Goal: Information Seeking & Learning: Learn about a topic

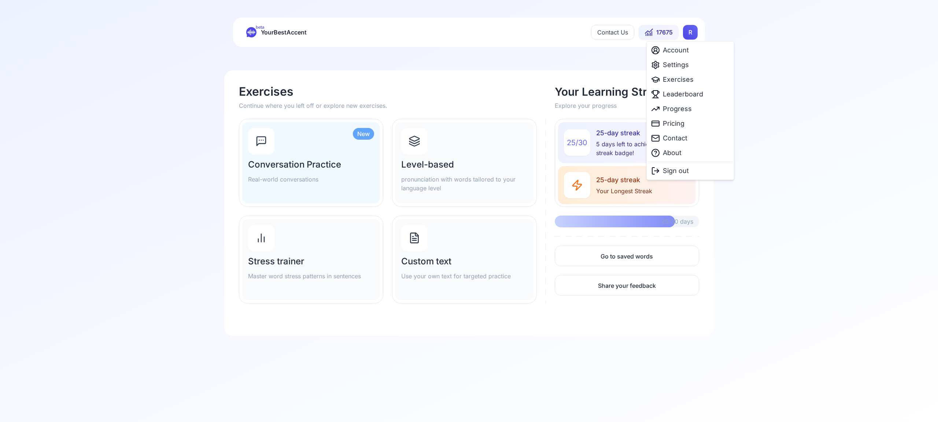
click at [688, 33] on html "beta YourBestAccent Contact Us 17675 R Exercises Continue where you left off or…" at bounding box center [469, 211] width 938 height 422
click at [677, 64] on span "Settings" at bounding box center [676, 65] width 26 height 10
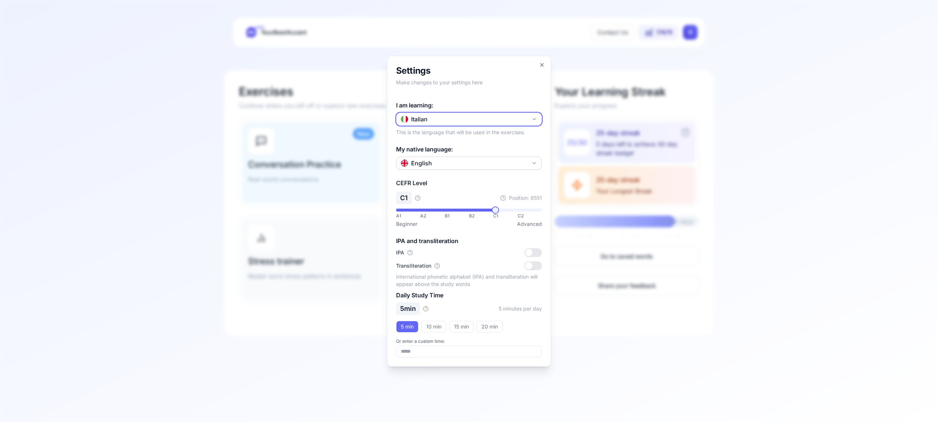
click at [535, 119] on icon "button" at bounding box center [534, 118] width 3 height 1
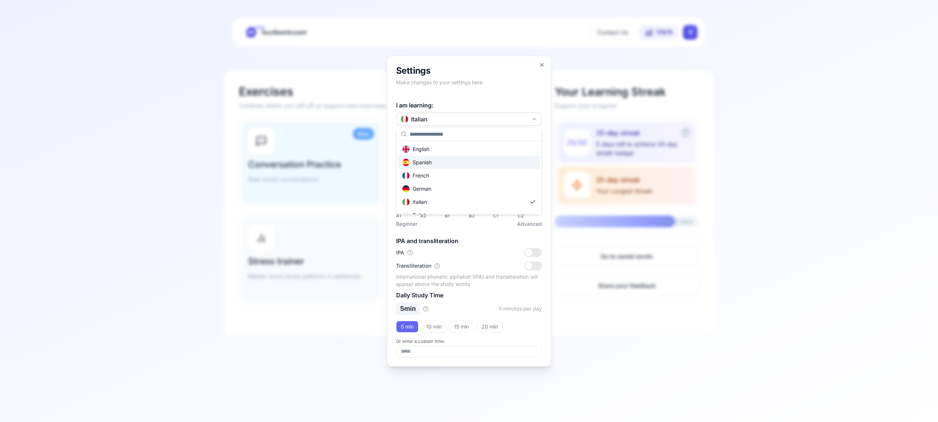
click at [514, 164] on div "Spanish" at bounding box center [469, 162] width 142 height 13
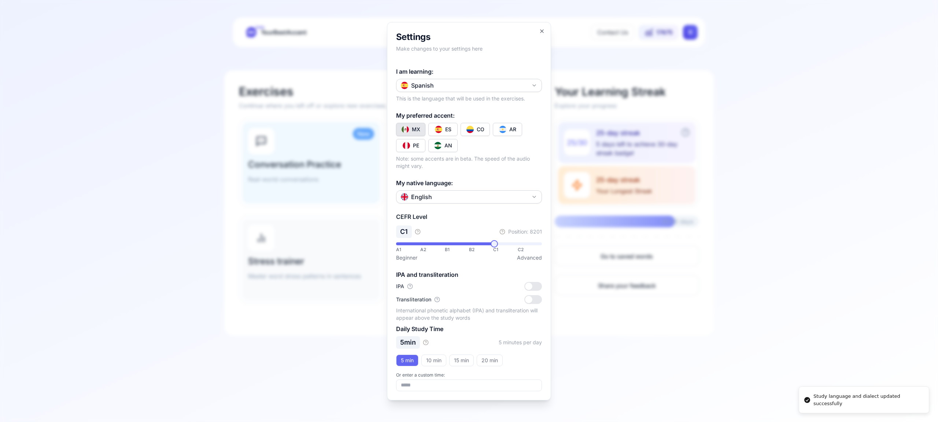
click at [481, 128] on div "CO" at bounding box center [480, 129] width 8 height 7
click at [538, 32] on h2 "Settings" at bounding box center [469, 37] width 146 height 12
click at [540, 30] on icon "button" at bounding box center [542, 31] width 6 height 6
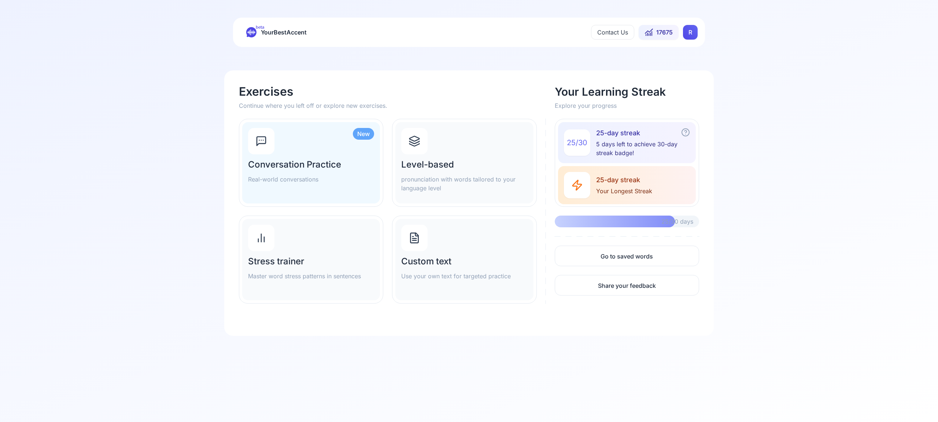
click at [416, 147] on div at bounding box center [414, 141] width 26 height 26
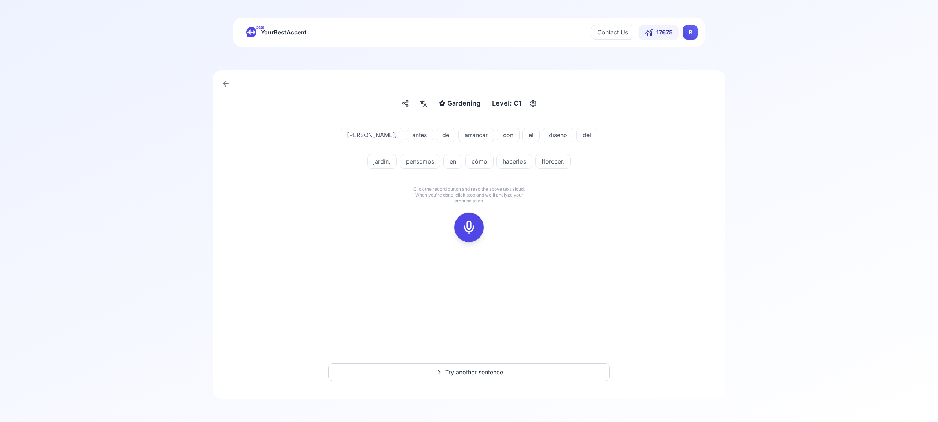
click at [465, 224] on icon at bounding box center [468, 227] width 15 height 15
click at [465, 229] on icon at bounding box center [468, 227] width 15 height 15
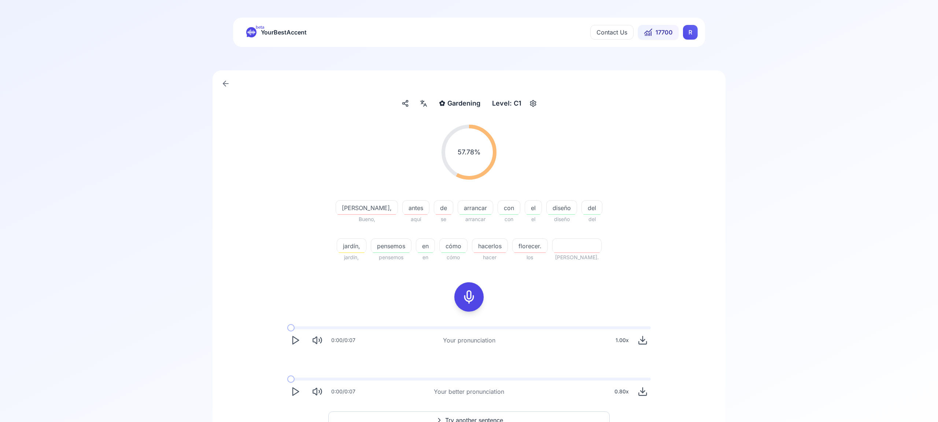
click at [491, 417] on span "Try another sentence" at bounding box center [474, 419] width 58 height 9
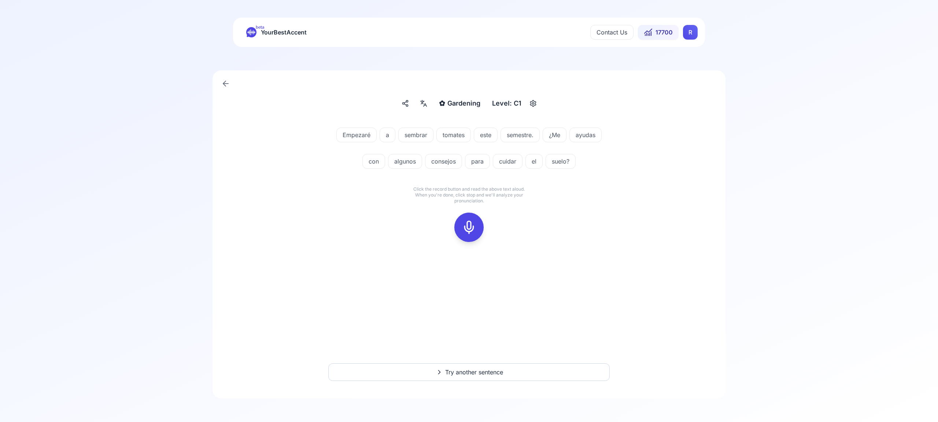
click at [475, 227] on icon at bounding box center [468, 227] width 15 height 15
click at [476, 237] on div at bounding box center [469, 226] width 18 height 29
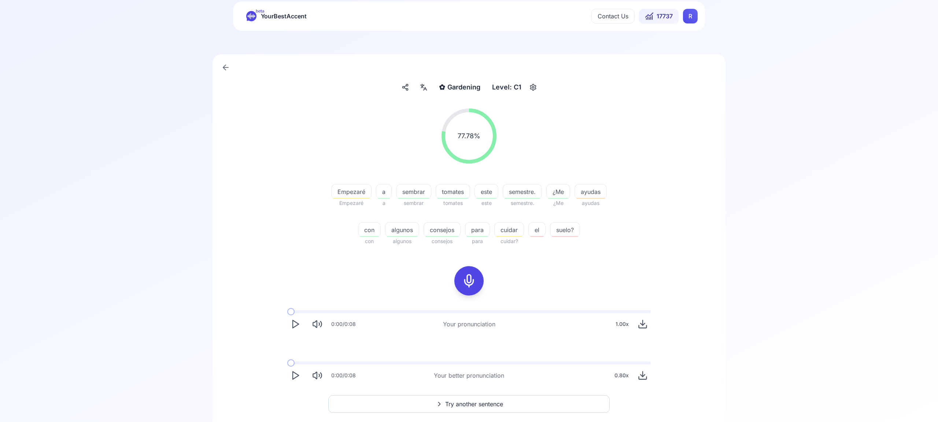
scroll to position [20, 0]
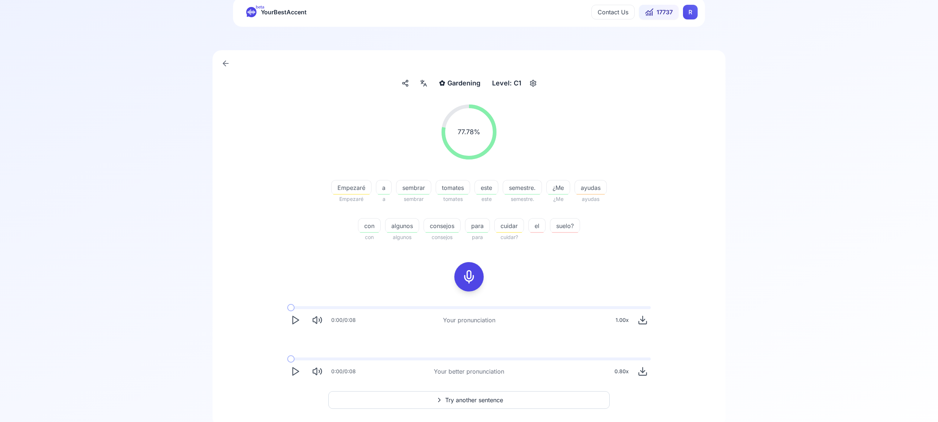
click at [483, 401] on span "Try another sentence" at bounding box center [474, 399] width 58 height 9
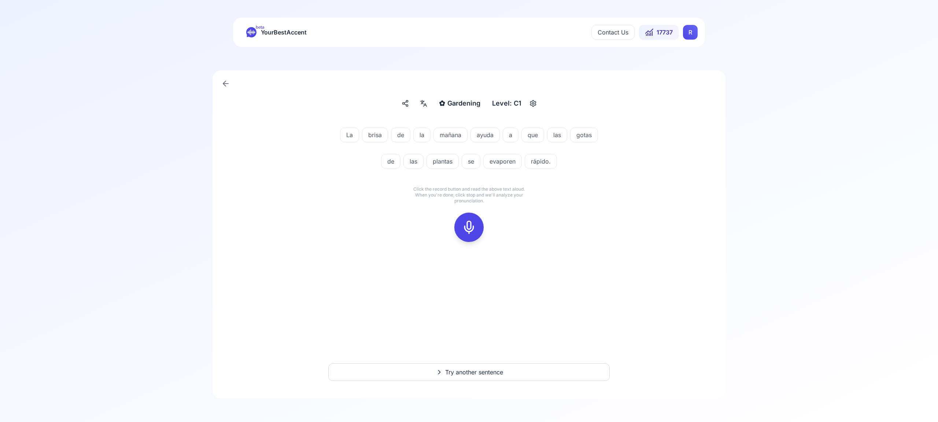
click at [467, 224] on icon at bounding box center [468, 227] width 15 height 15
click at [473, 227] on icon at bounding box center [468, 227] width 15 height 15
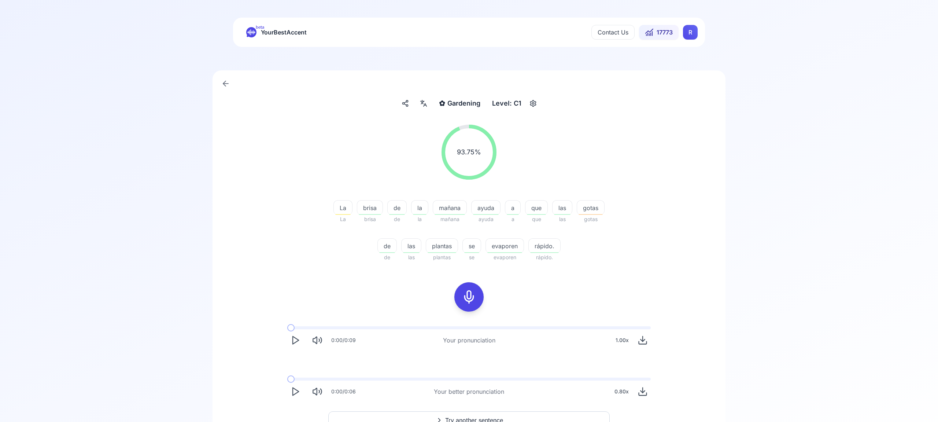
scroll to position [1, 0]
click at [492, 415] on span "Try another sentence" at bounding box center [474, 418] width 58 height 9
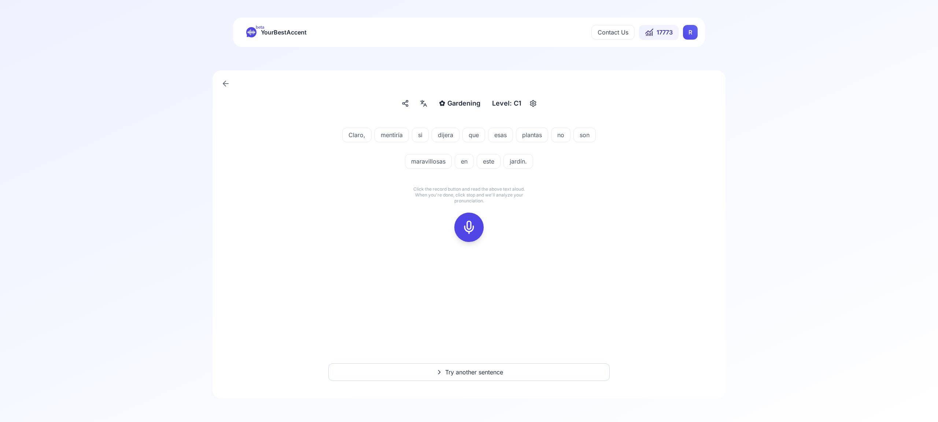
click at [470, 229] on icon at bounding box center [468, 227] width 15 height 15
click at [468, 227] on icon at bounding box center [468, 227] width 15 height 15
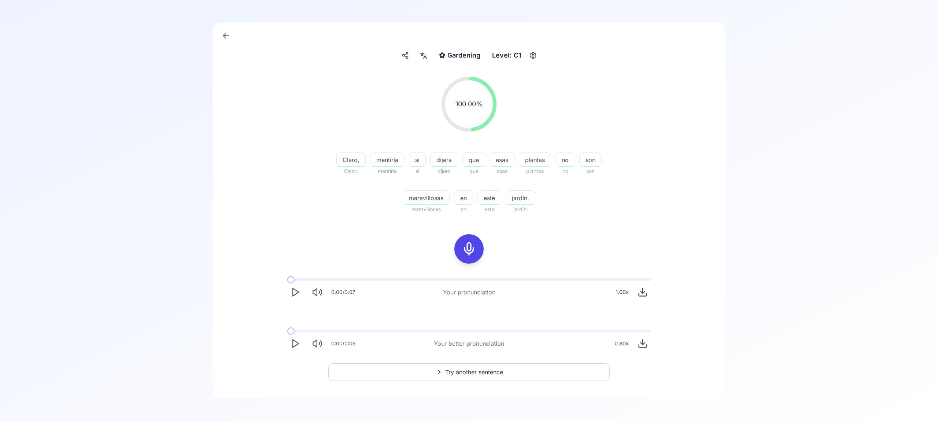
scroll to position [48, 0]
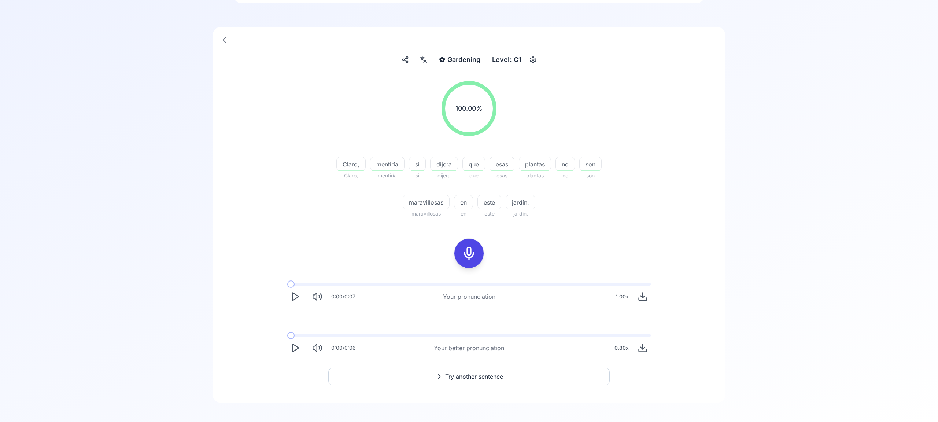
click at [298, 292] on icon "Play" at bounding box center [295, 296] width 10 height 10
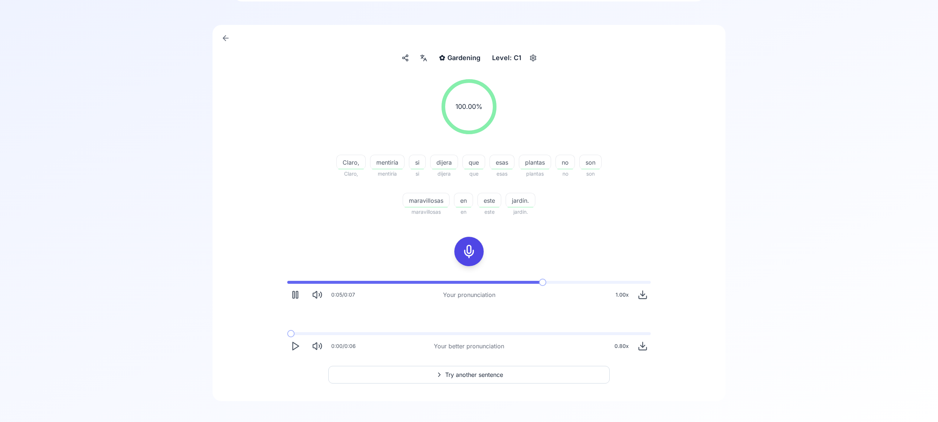
scroll to position [47, 0]
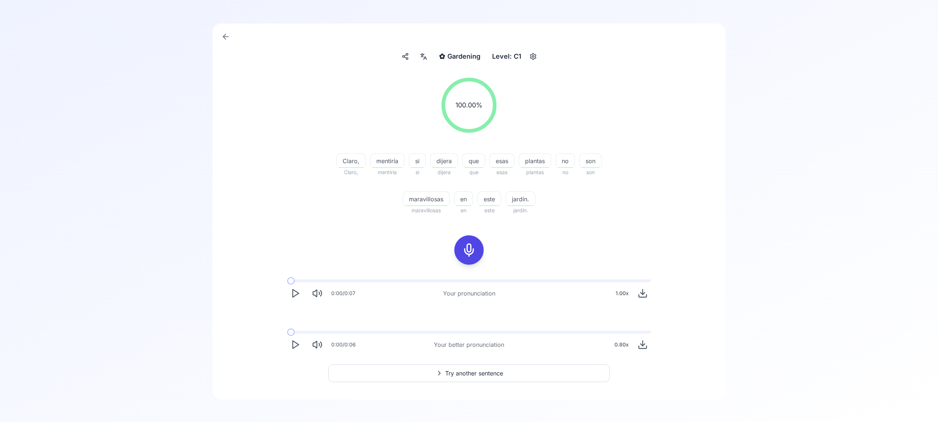
click at [295, 341] on icon "Play" at bounding box center [295, 344] width 10 height 10
click at [472, 372] on span "Try another sentence" at bounding box center [474, 372] width 58 height 9
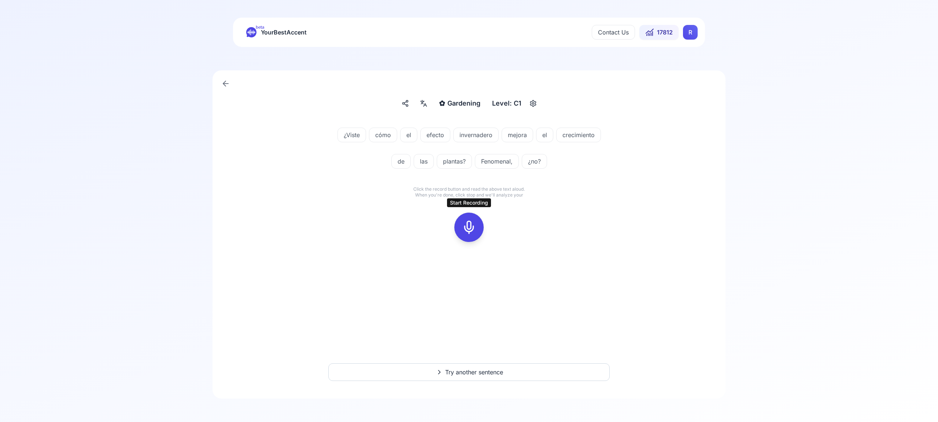
click at [472, 225] on icon at bounding box center [468, 227] width 15 height 15
click at [471, 229] on icon at bounding box center [468, 227] width 15 height 15
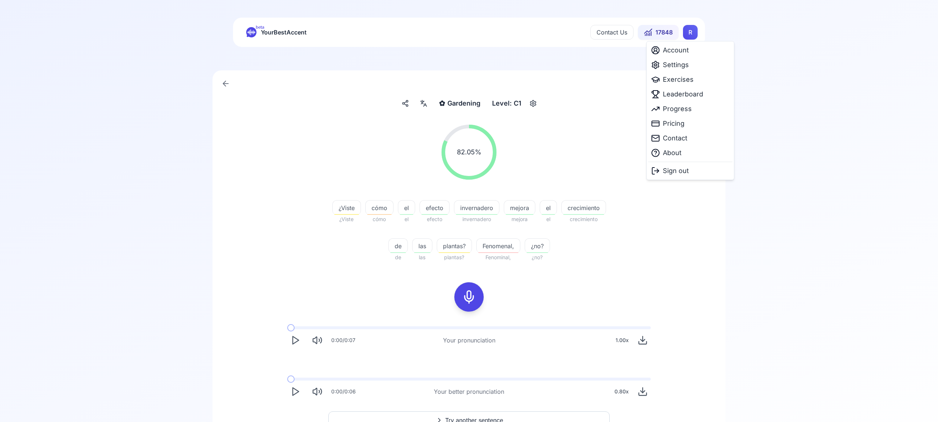
click at [687, 34] on html "beta YourBestAccent Contact Us 17848 R ✿ Gardening Gardening Level: C1 82.05 % …" at bounding box center [469, 211] width 938 height 422
click at [670, 62] on span "Settings" at bounding box center [676, 65] width 26 height 10
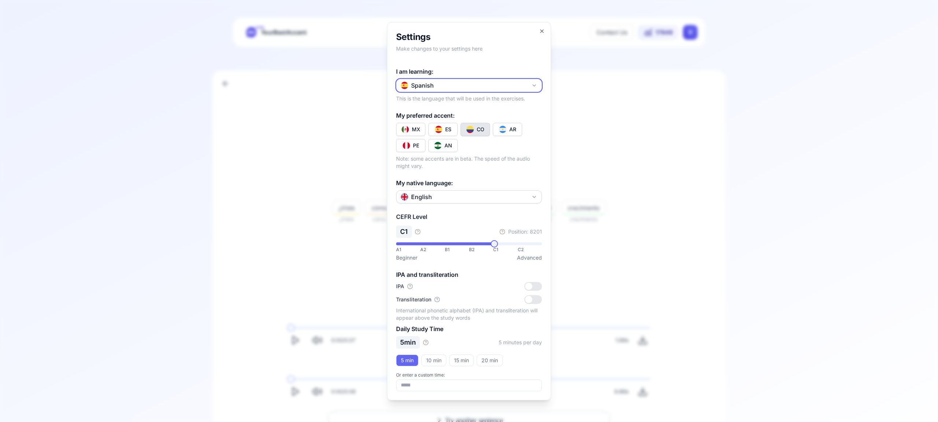
click at [532, 85] on icon "button" at bounding box center [534, 85] width 6 height 6
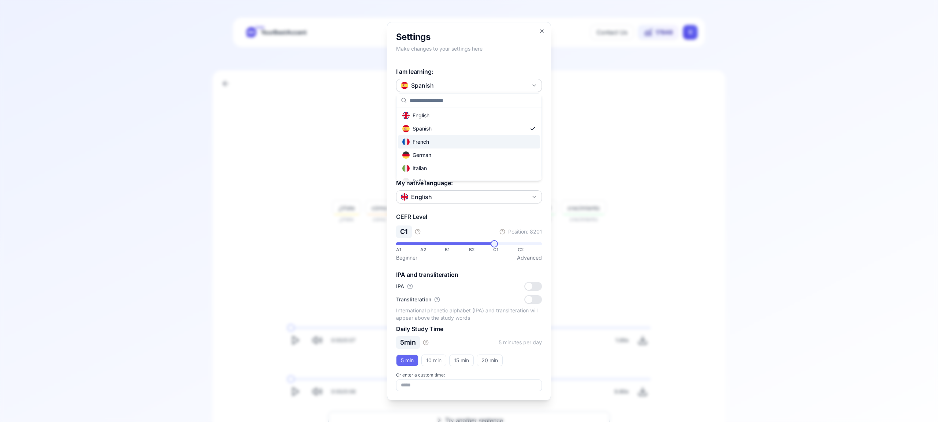
click at [466, 145] on div "French" at bounding box center [469, 141] width 142 height 13
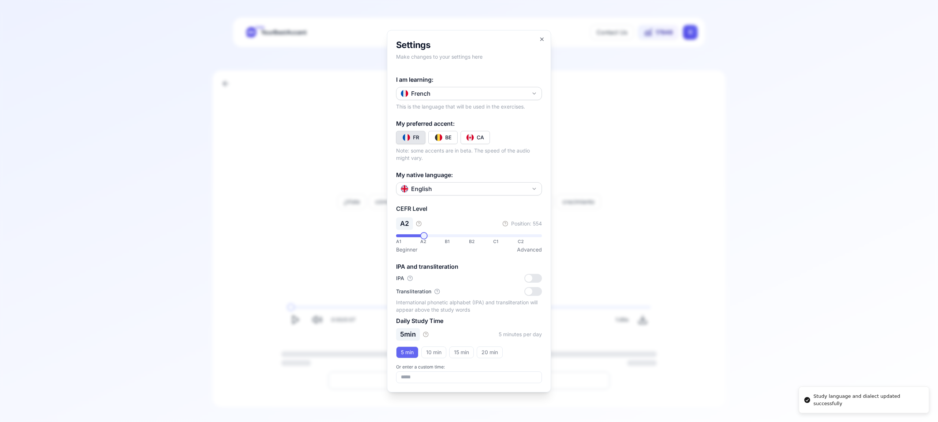
click at [475, 135] on button "CA" at bounding box center [474, 137] width 29 height 13
click at [542, 38] on icon "button" at bounding box center [542, 39] width 6 height 6
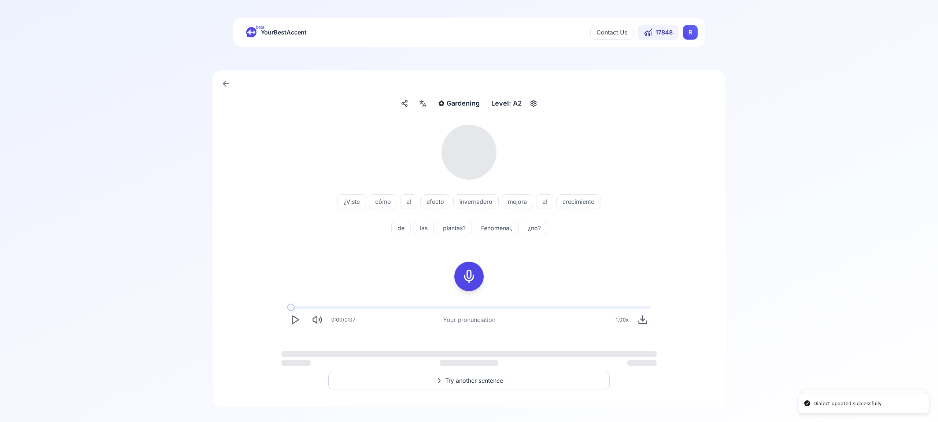
click at [690, 31] on html "Dialect updated successfully Study language and dialect updated successfully be…" at bounding box center [469, 211] width 938 height 422
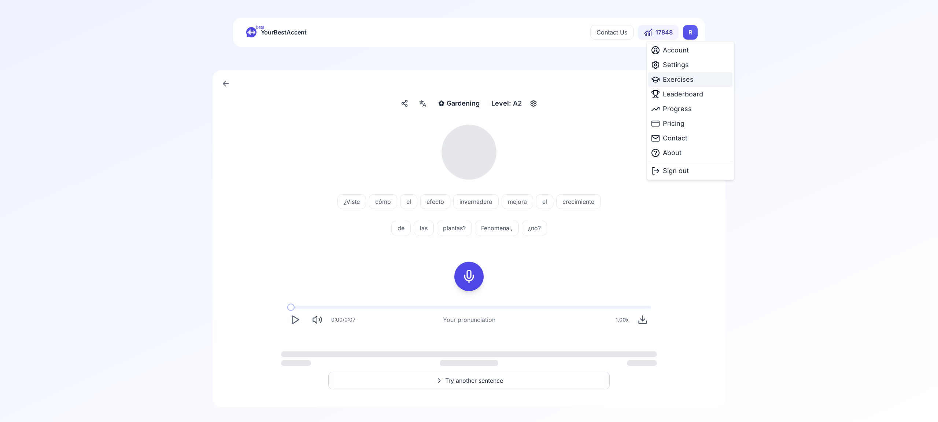
click at [682, 78] on span "Exercises" at bounding box center [678, 79] width 31 height 10
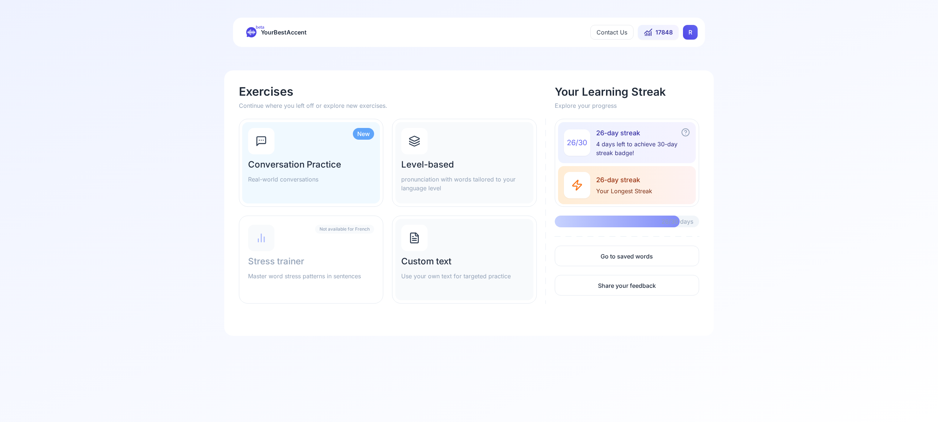
click at [419, 142] on icon at bounding box center [414, 141] width 12 height 12
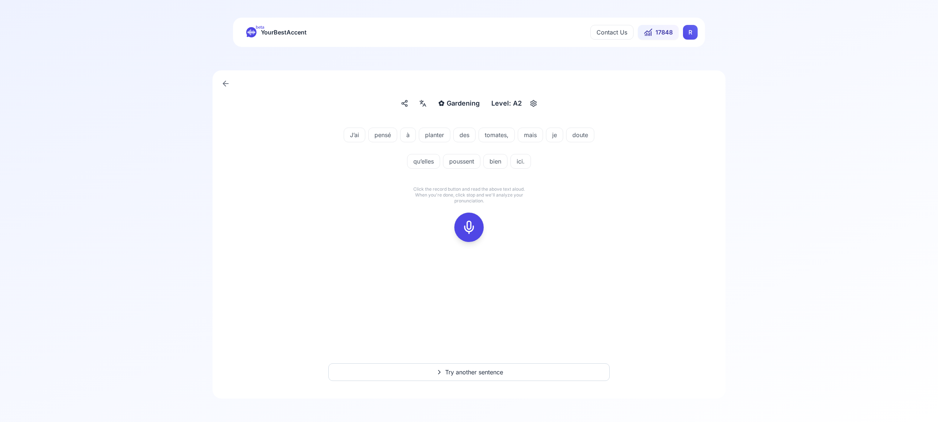
click at [471, 227] on icon at bounding box center [468, 227] width 15 height 15
click at [467, 231] on icon at bounding box center [468, 227] width 15 height 15
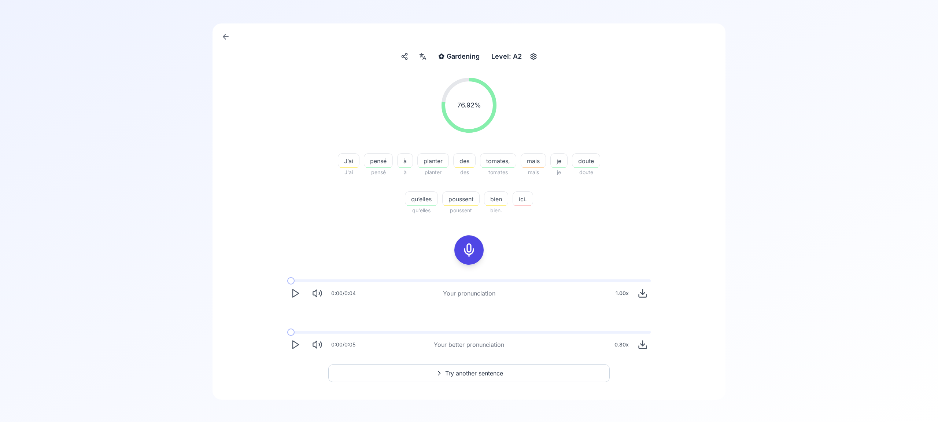
scroll to position [47, 0]
click at [296, 289] on icon "Play" at bounding box center [295, 292] width 10 height 10
click at [298, 343] on icon "Play" at bounding box center [295, 345] width 10 height 10
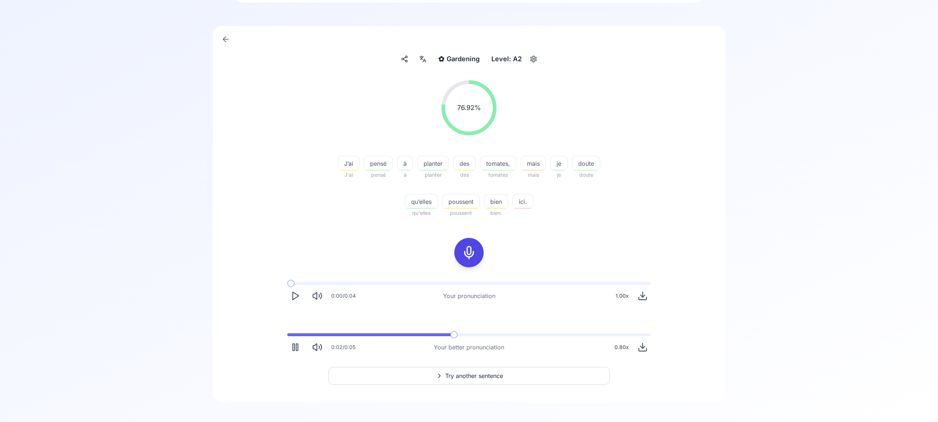
click at [483, 375] on span "Try another sentence" at bounding box center [474, 375] width 58 height 9
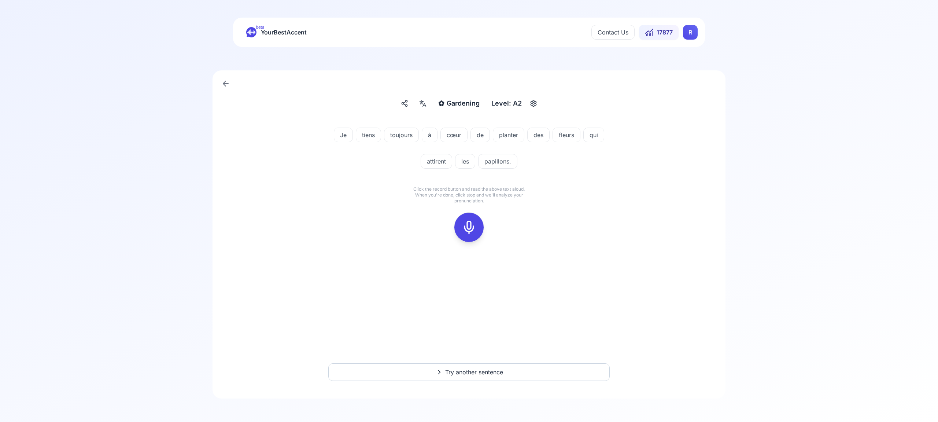
click at [470, 225] on icon at bounding box center [468, 227] width 15 height 15
click at [471, 233] on icon at bounding box center [468, 227] width 15 height 15
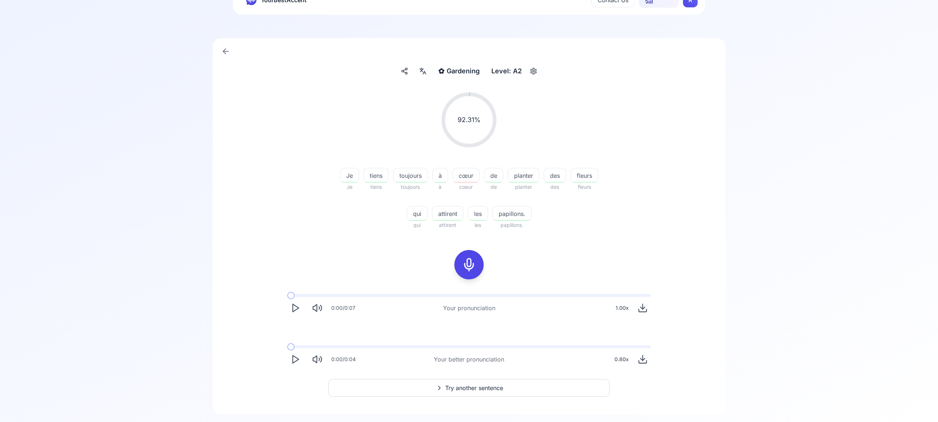
scroll to position [36, 0]
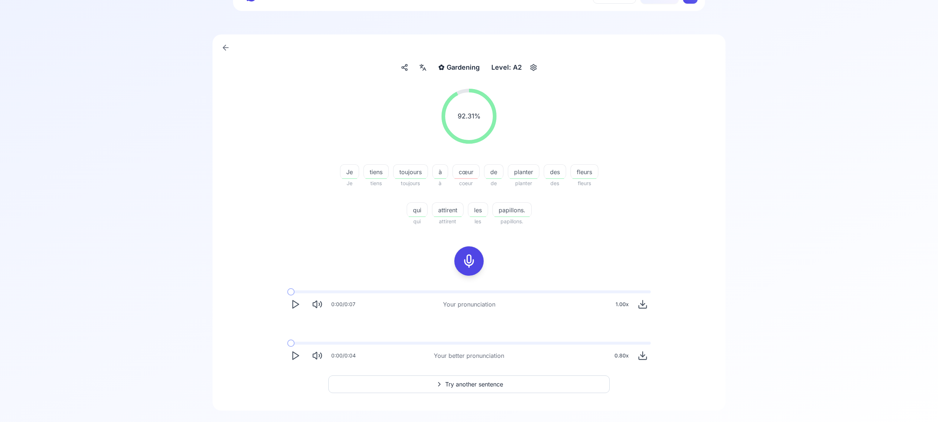
click at [476, 383] on span "Try another sentence" at bounding box center [474, 383] width 58 height 9
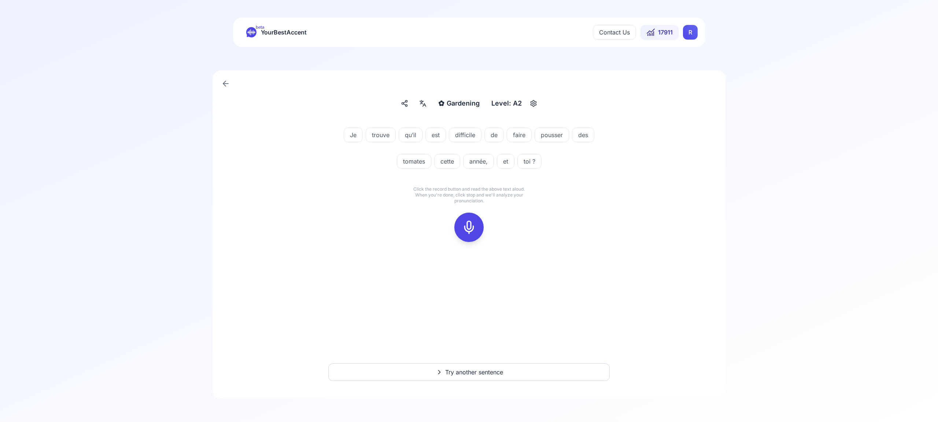
click at [470, 223] on icon at bounding box center [468, 227] width 15 height 15
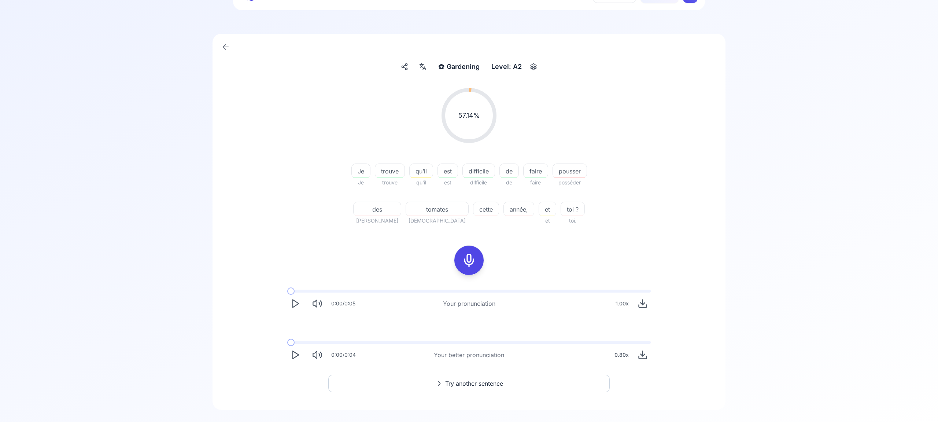
scroll to position [48, 0]
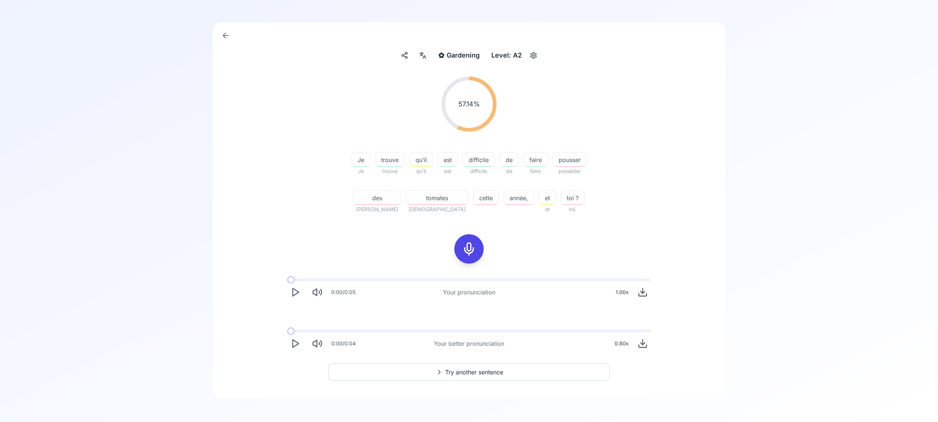
click at [477, 371] on span "Try another sentence" at bounding box center [474, 371] width 58 height 9
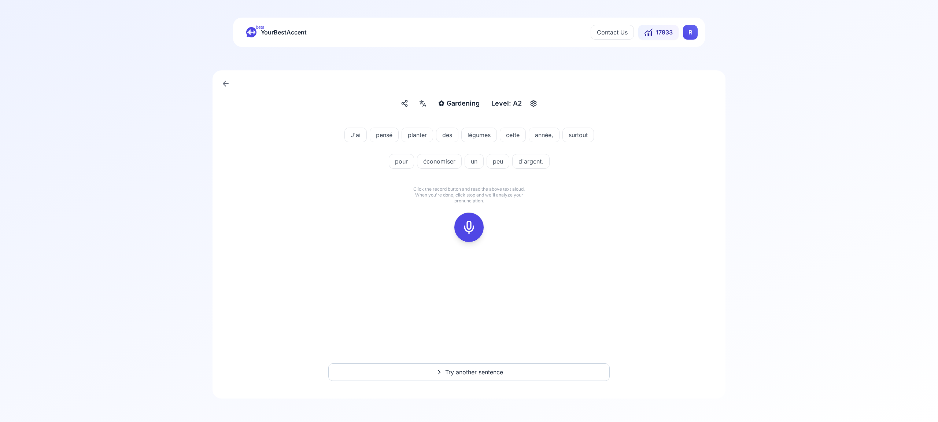
click at [471, 227] on icon at bounding box center [468, 227] width 15 height 15
click at [470, 225] on icon at bounding box center [468, 227] width 15 height 15
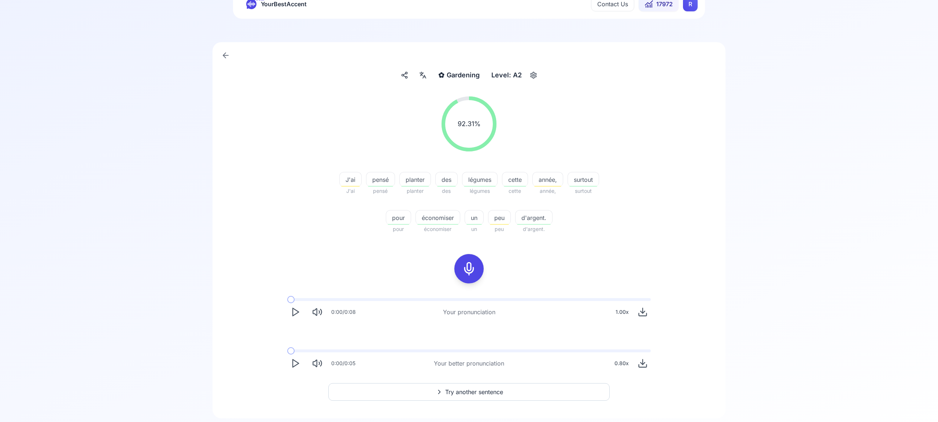
scroll to position [48, 0]
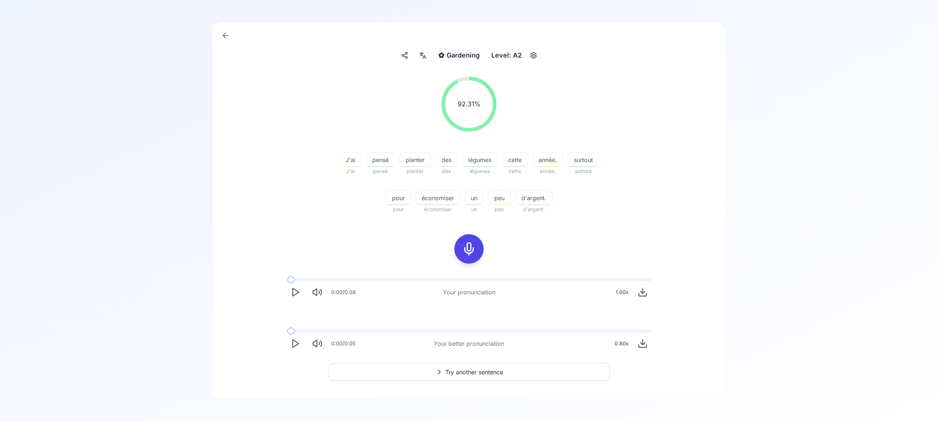
click at [476, 376] on span "Try another sentence" at bounding box center [474, 371] width 58 height 9
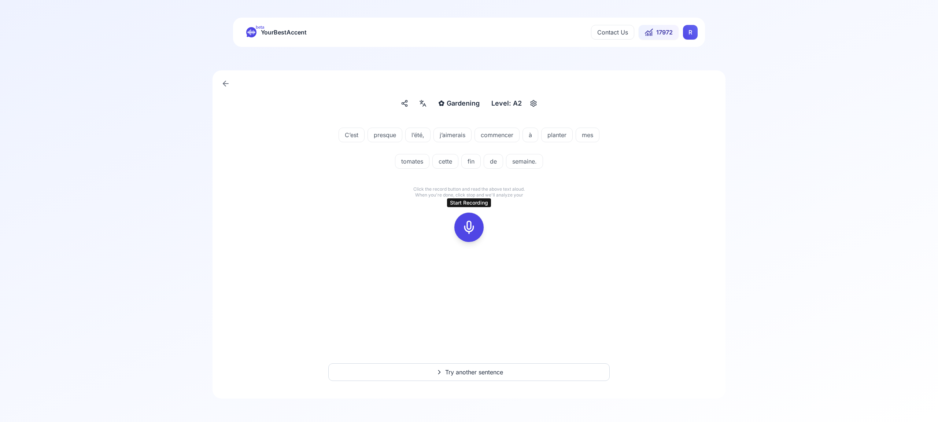
click at [471, 224] on icon at bounding box center [468, 227] width 15 height 15
click at [472, 232] on rect at bounding box center [468, 227] width 11 height 11
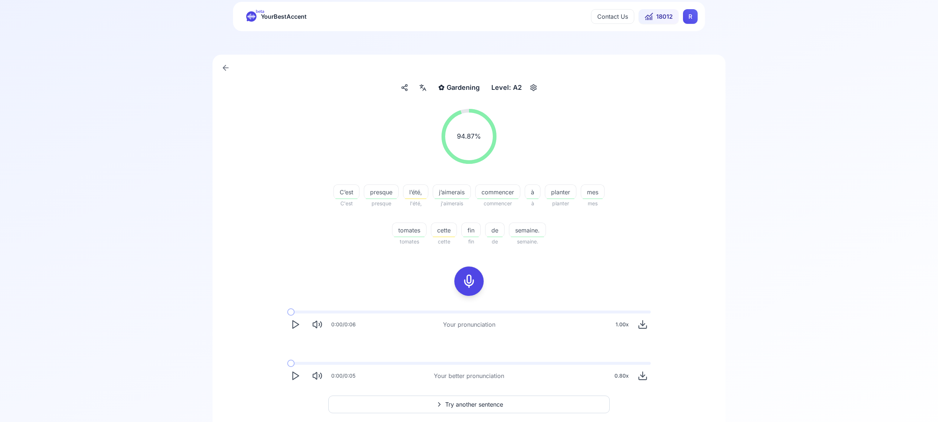
scroll to position [12, 0]
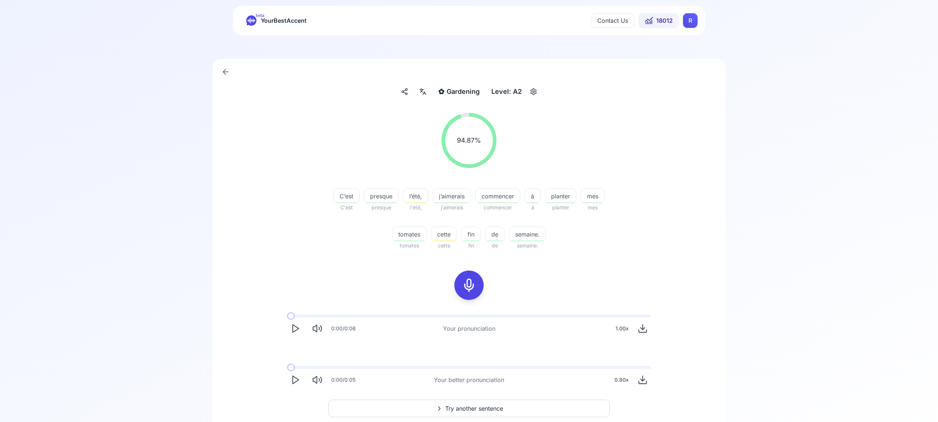
click at [293, 376] on polygon "Play" at bounding box center [296, 380] width 6 height 8
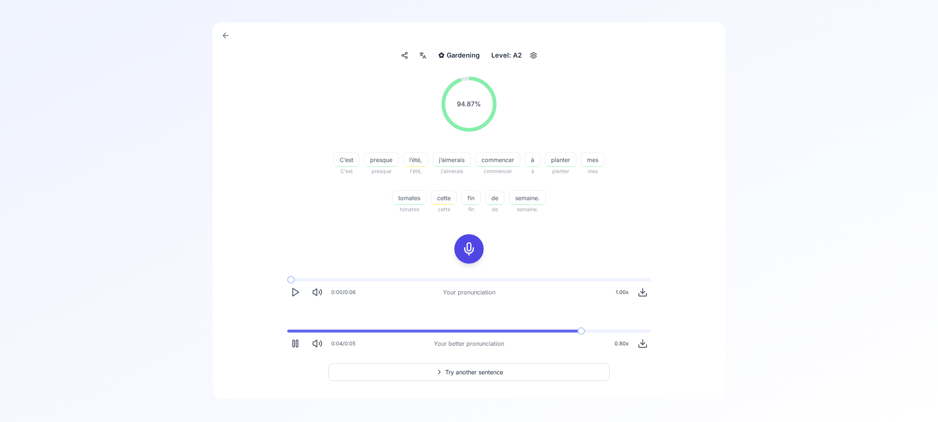
scroll to position [47, 0]
click at [496, 371] on span "Try another sentence" at bounding box center [474, 372] width 58 height 9
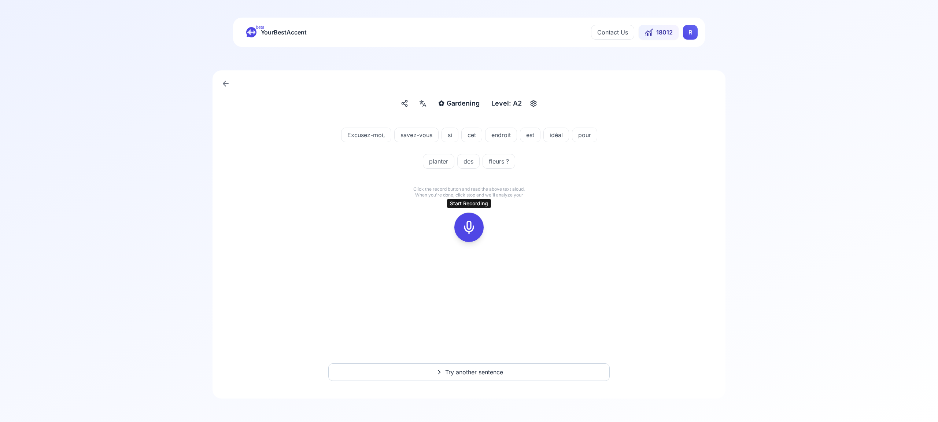
click at [468, 225] on icon at bounding box center [468, 227] width 15 height 15
click at [471, 230] on icon at bounding box center [468, 227] width 15 height 15
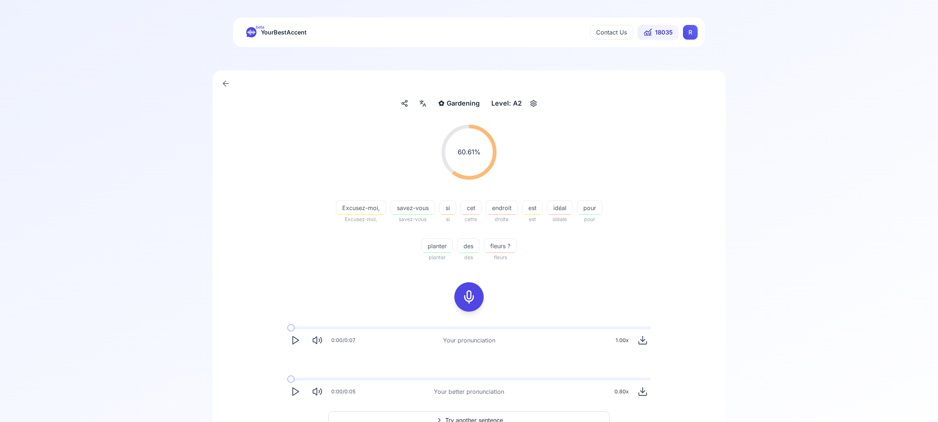
click at [688, 37] on html "beta YourBestAccent Contact Us 18035 R ✿ Gardening Gardening Level: A2 60.61 % …" at bounding box center [469, 211] width 938 height 422
click at [679, 66] on span "Settings" at bounding box center [676, 65] width 26 height 10
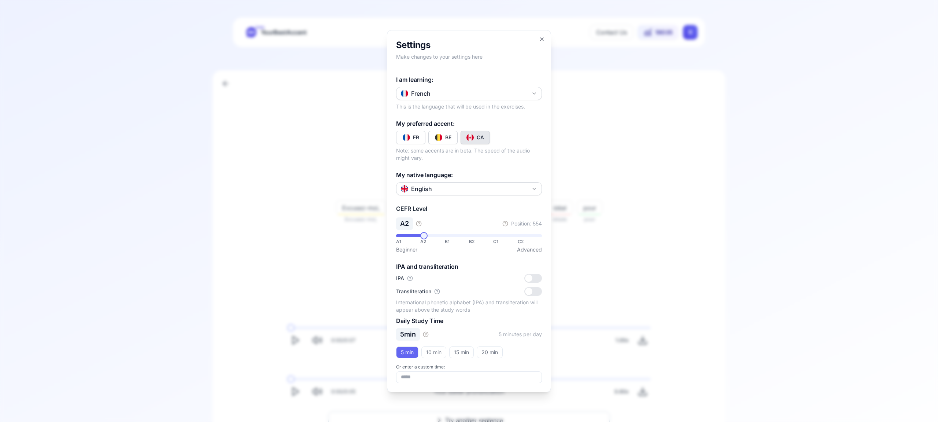
click at [537, 93] on icon "button" at bounding box center [534, 93] width 6 height 6
click at [488, 168] on div "Russian" at bounding box center [469, 165] width 142 height 13
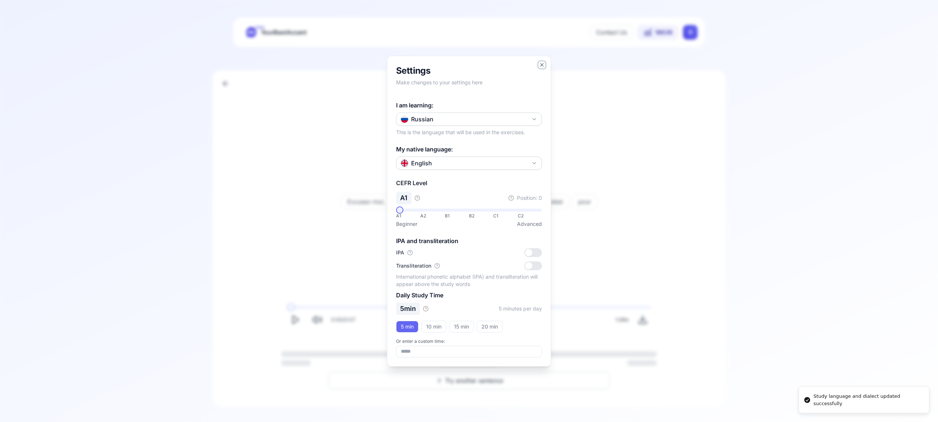
click at [541, 65] on icon "button" at bounding box center [542, 65] width 6 height 6
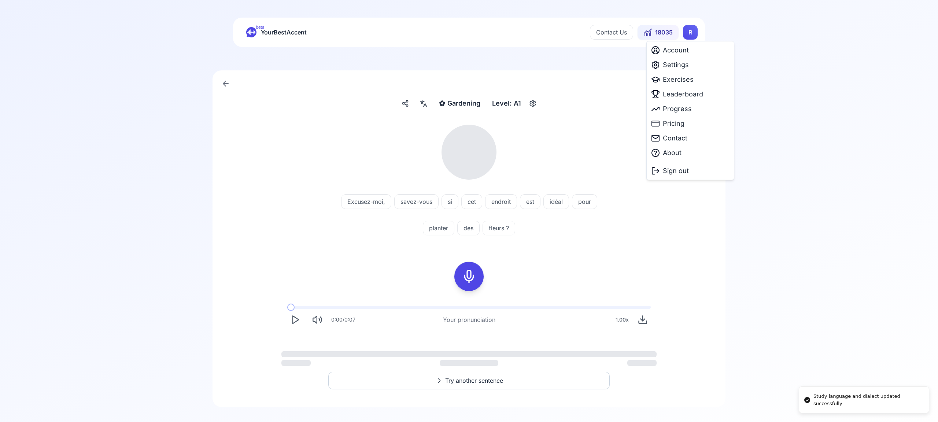
click at [689, 30] on html "Study language and dialect updated successfully beta YourBestAccent Contact Us …" at bounding box center [469, 211] width 938 height 422
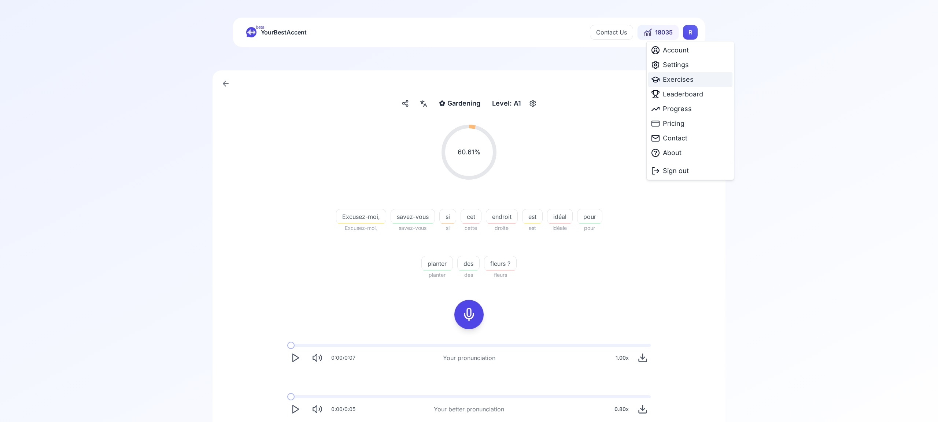
click at [681, 81] on span "Exercises" at bounding box center [678, 79] width 31 height 10
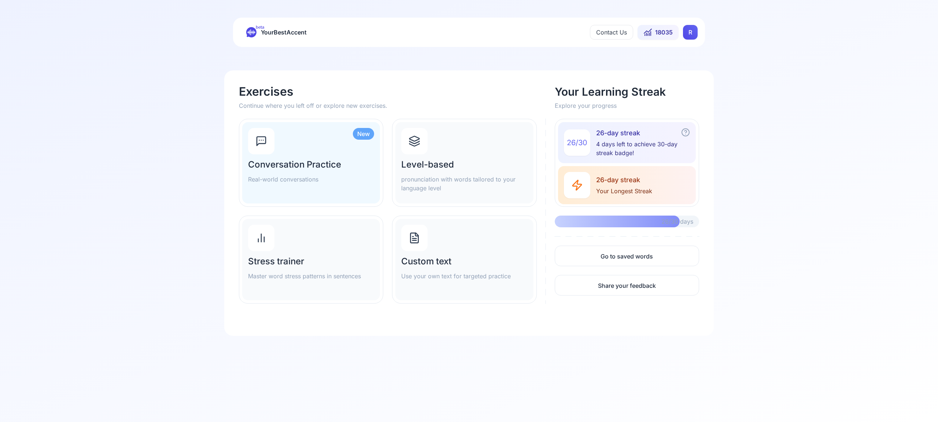
click at [419, 144] on icon at bounding box center [414, 141] width 12 height 12
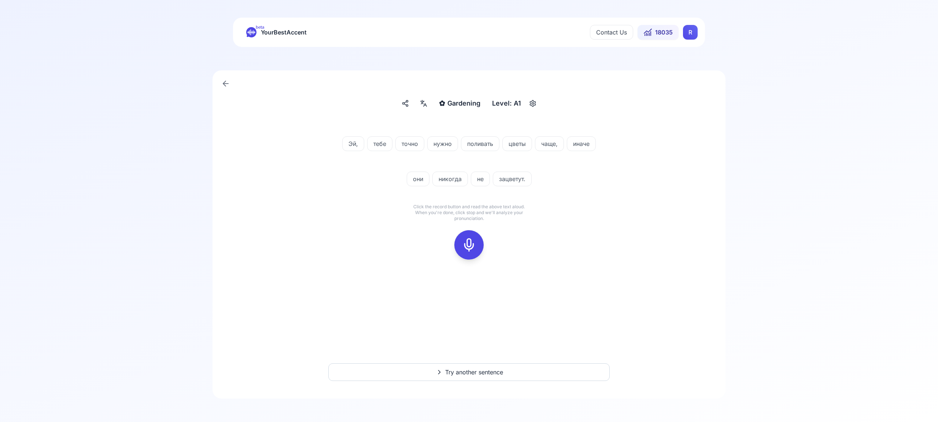
drag, startPoint x: 473, startPoint y: 241, endPoint x: 479, endPoint y: 238, distance: 7.0
click at [474, 241] on icon at bounding box center [468, 244] width 15 height 15
click at [472, 241] on icon at bounding box center [468, 244] width 15 height 15
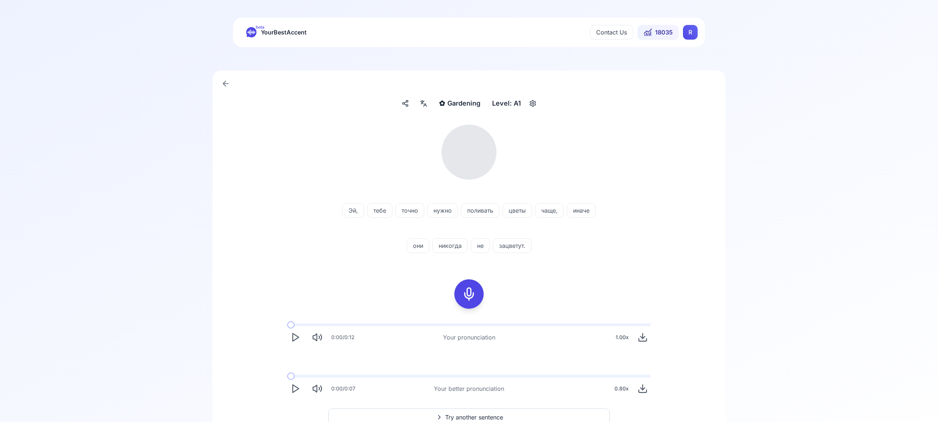
click at [423, 103] on icon at bounding box center [423, 103] width 9 height 7
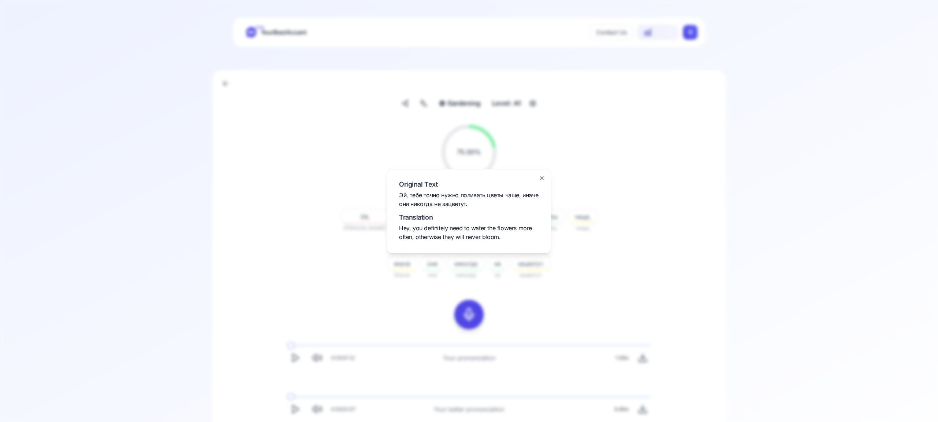
click at [540, 176] on icon "button" at bounding box center [542, 178] width 6 height 6
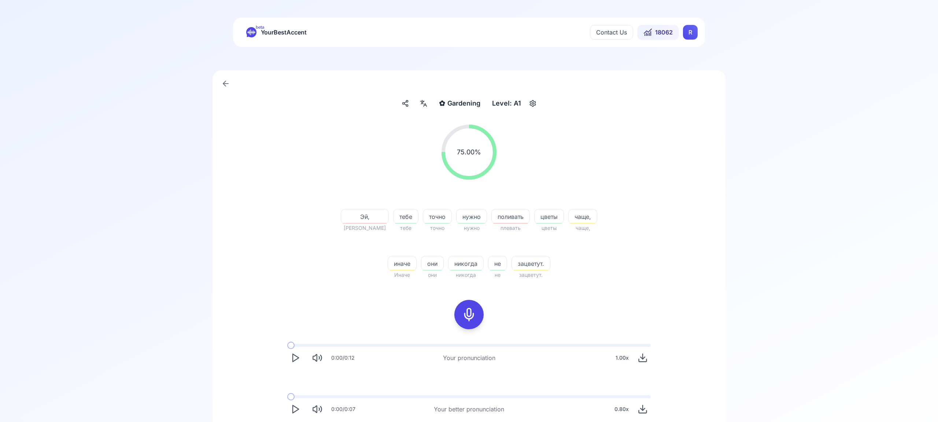
click at [294, 407] on icon "Play" at bounding box center [295, 409] width 10 height 10
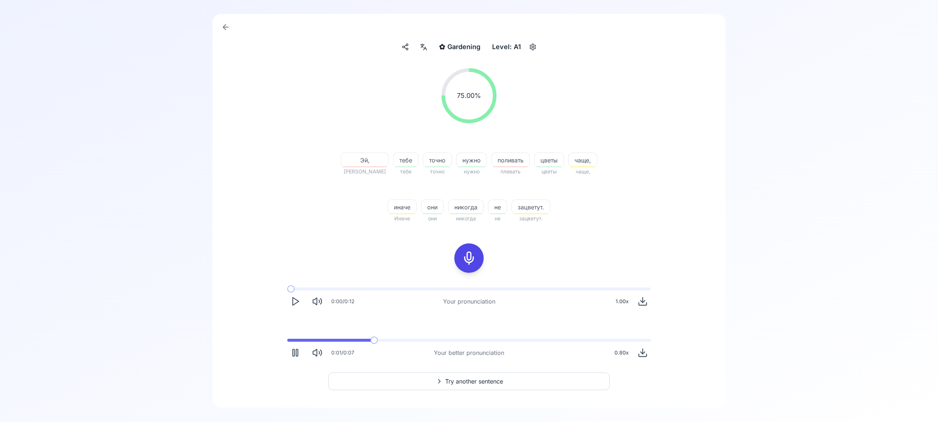
scroll to position [66, 0]
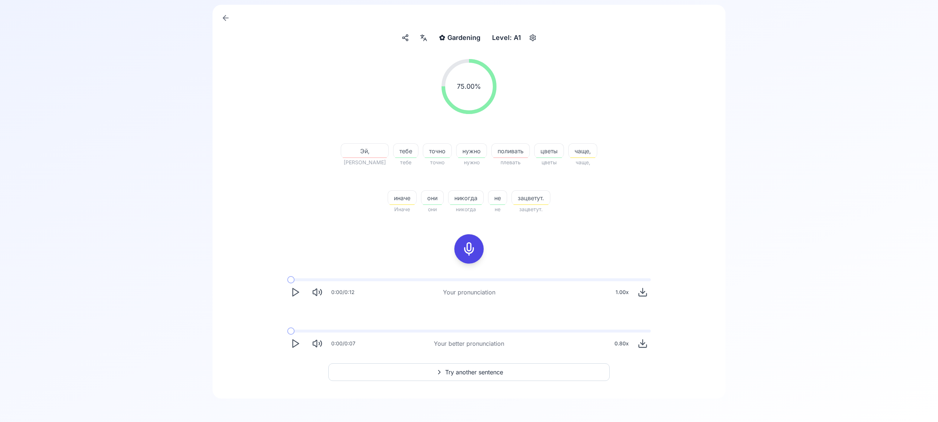
click at [471, 372] on span "Try another sentence" at bounding box center [474, 371] width 58 height 9
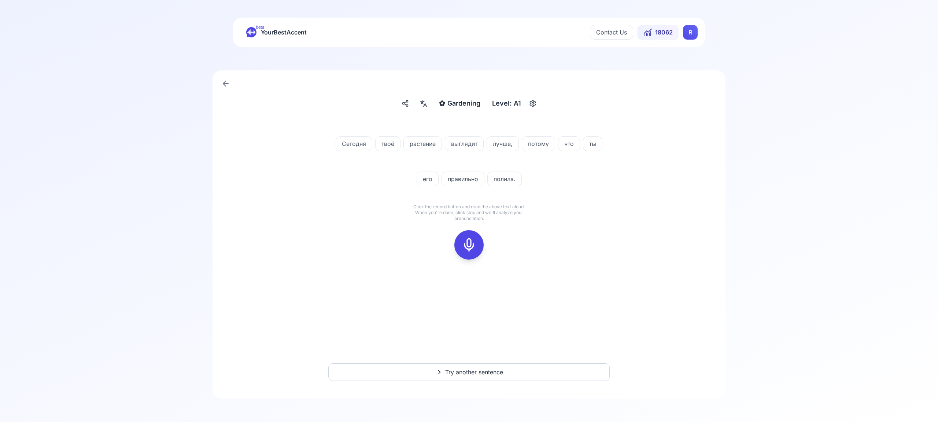
click at [470, 246] on icon at bounding box center [468, 244] width 15 height 15
click at [465, 242] on icon at bounding box center [468, 244] width 15 height 15
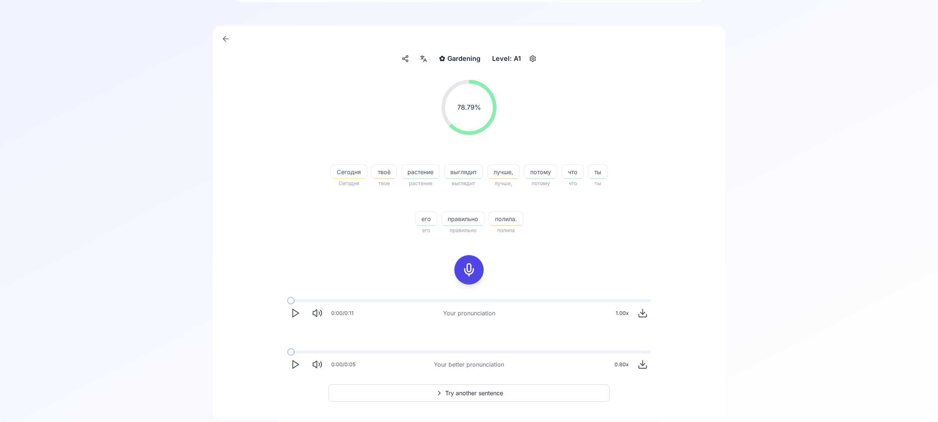
scroll to position [53, 0]
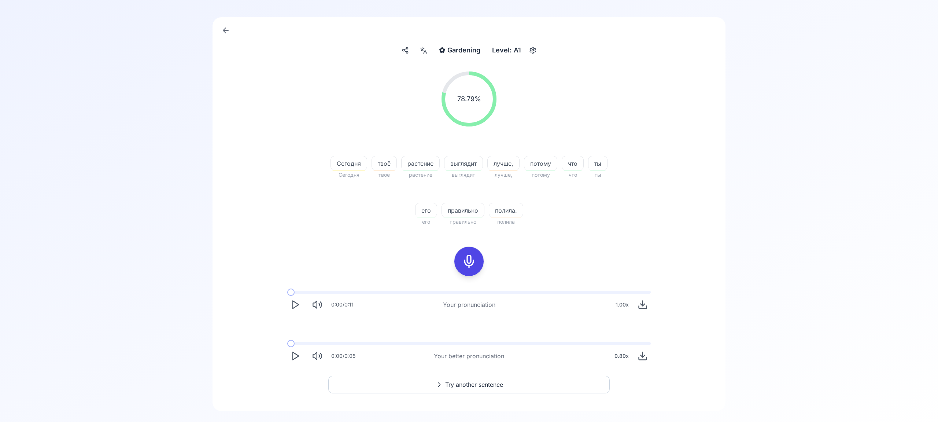
click at [491, 383] on span "Try another sentence" at bounding box center [474, 384] width 58 height 9
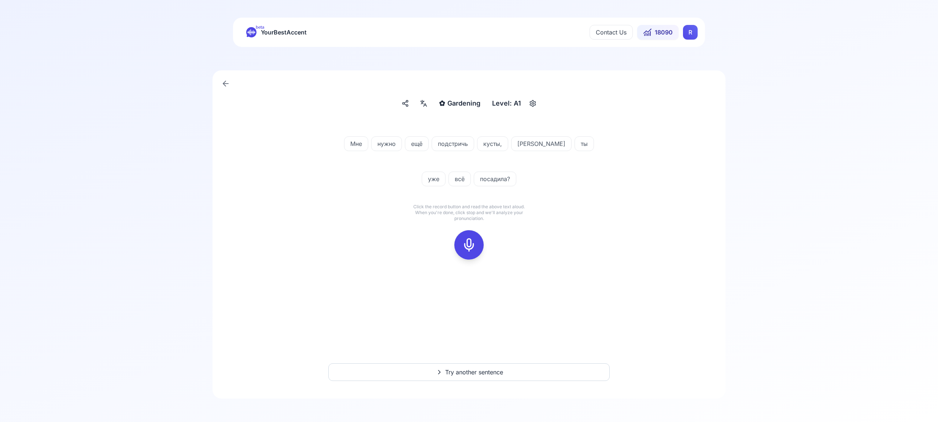
click at [470, 242] on icon at bounding box center [468, 244] width 15 height 15
click at [465, 249] on icon at bounding box center [468, 244] width 15 height 15
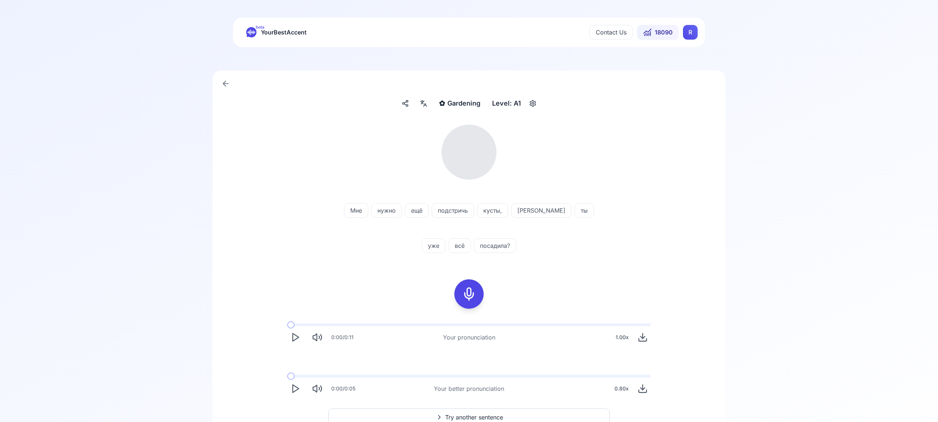
scroll to position [0, 0]
click at [423, 104] on icon at bounding box center [423, 102] width 9 height 7
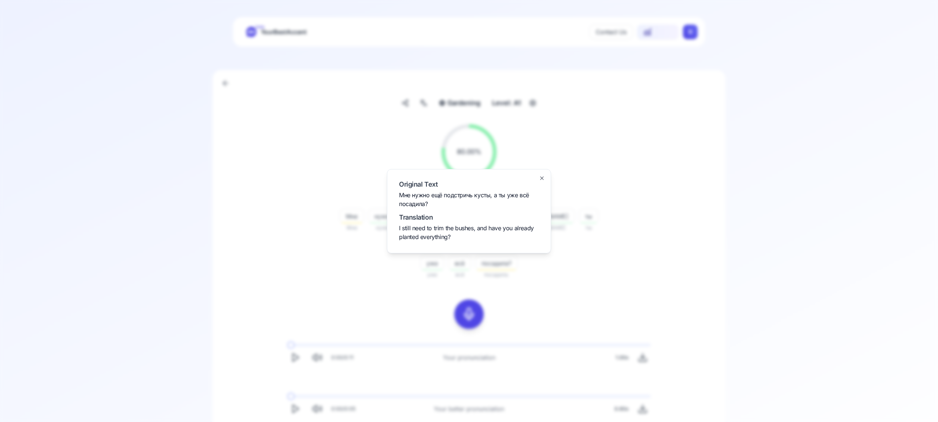
click at [544, 180] on icon "button" at bounding box center [542, 178] width 6 height 6
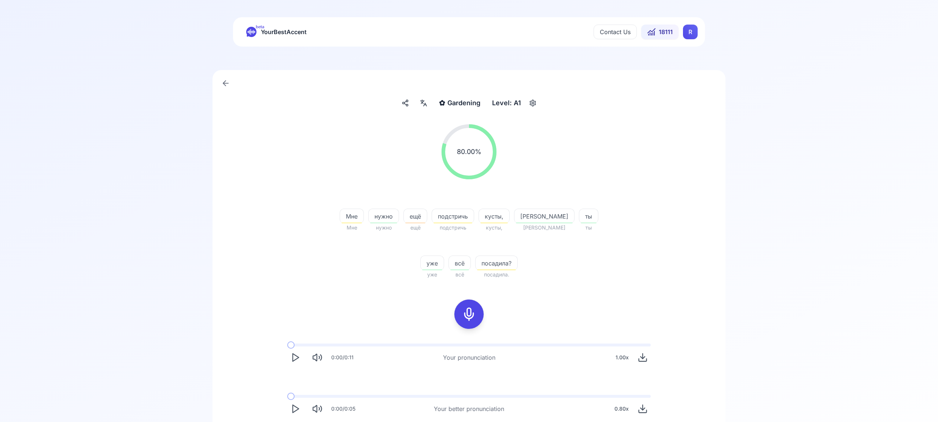
scroll to position [66, 0]
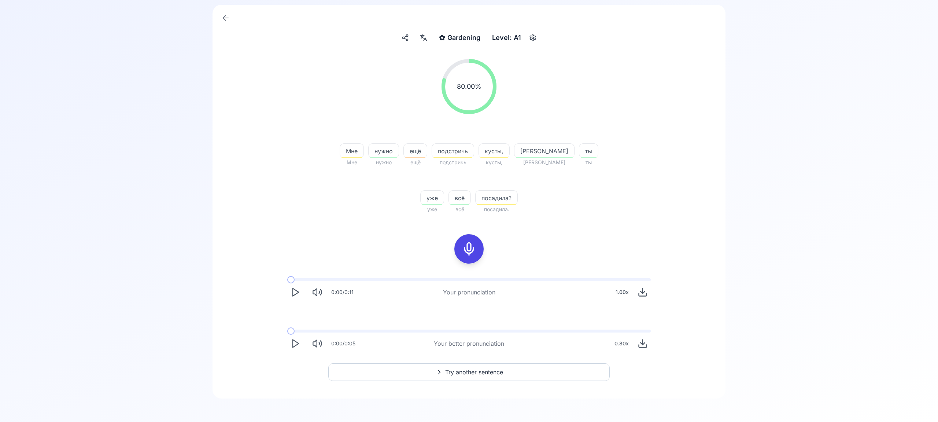
click at [522, 373] on button "Try another sentence" at bounding box center [468, 372] width 281 height 18
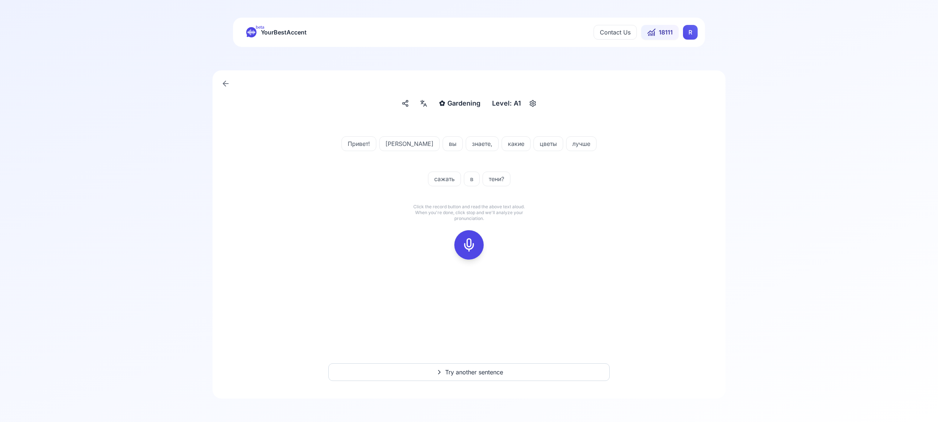
click at [472, 247] on icon at bounding box center [468, 244] width 15 height 15
click at [468, 246] on icon at bounding box center [468, 244] width 15 height 15
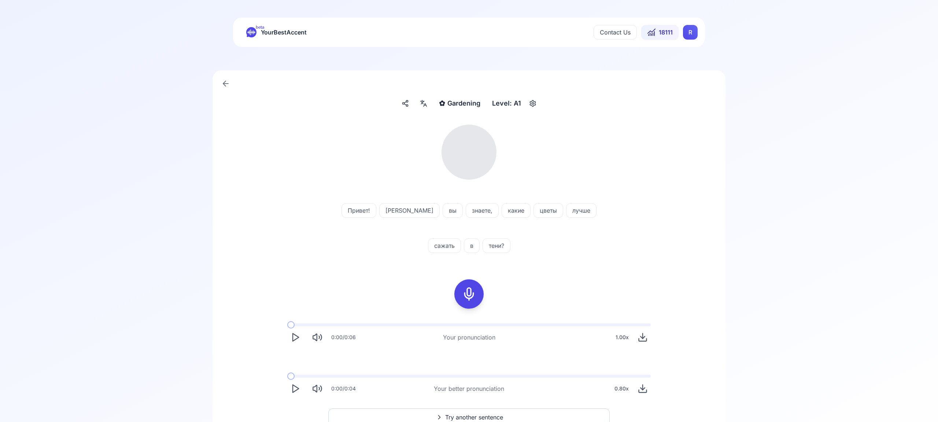
click at [425, 104] on icon at bounding box center [423, 103] width 9 height 7
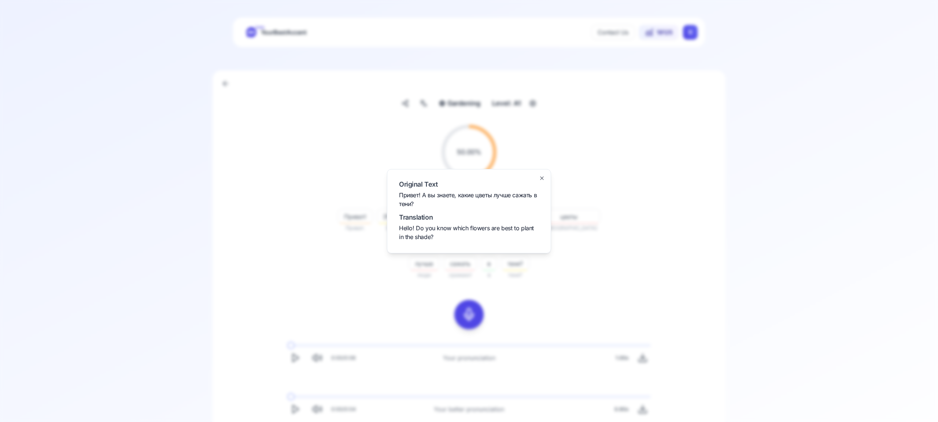
click at [543, 180] on icon "button" at bounding box center [542, 178] width 6 height 6
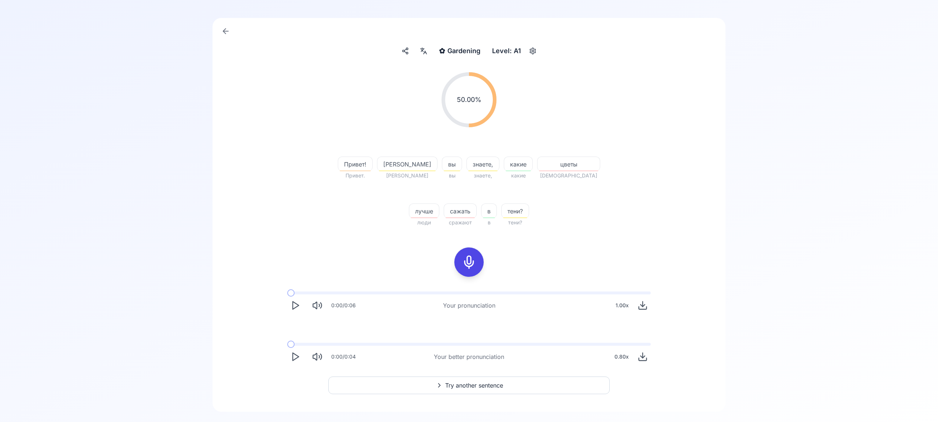
scroll to position [66, 0]
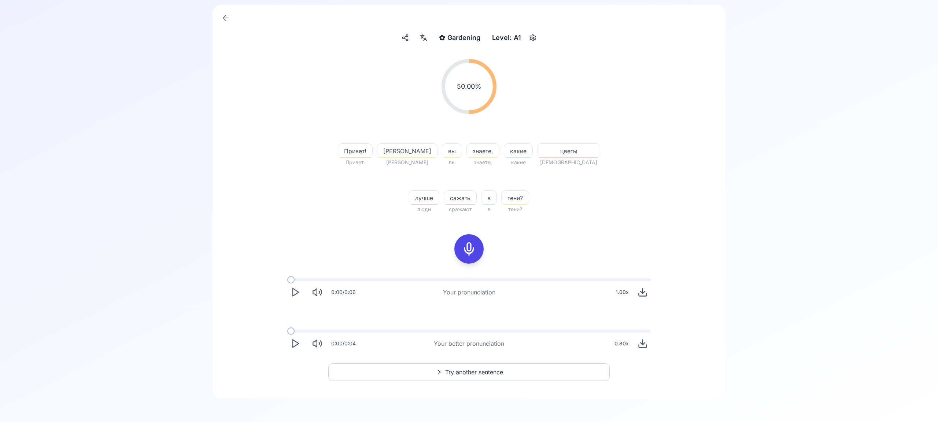
click at [474, 372] on span "Try another sentence" at bounding box center [474, 371] width 58 height 9
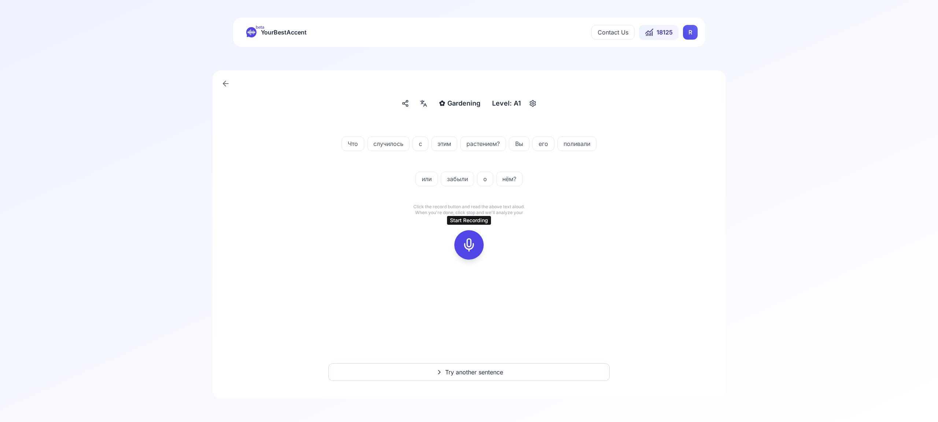
click at [472, 243] on icon at bounding box center [468, 244] width 15 height 15
click at [466, 238] on icon at bounding box center [468, 244] width 15 height 15
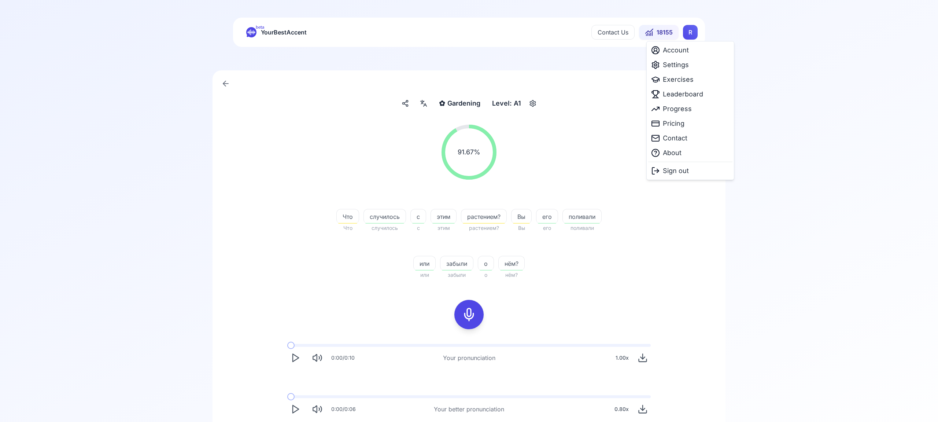
click at [694, 33] on html "beta YourBestAccent Contact Us 18155 R ✿ Gardening Gardening Level: A1 91.67 % …" at bounding box center [469, 211] width 938 height 422
click at [679, 68] on span "Settings" at bounding box center [676, 65] width 26 height 10
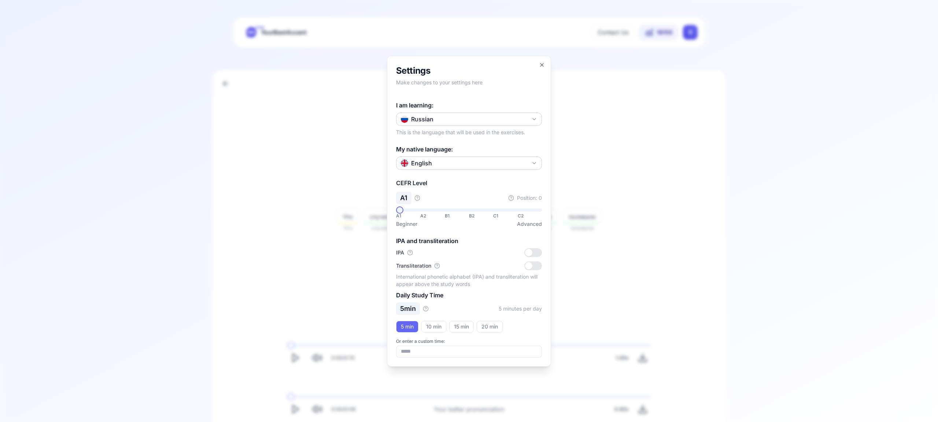
click at [534, 119] on icon "button" at bounding box center [534, 119] width 6 height 6
click at [489, 207] on div "Portuguese" at bounding box center [469, 204] width 142 height 13
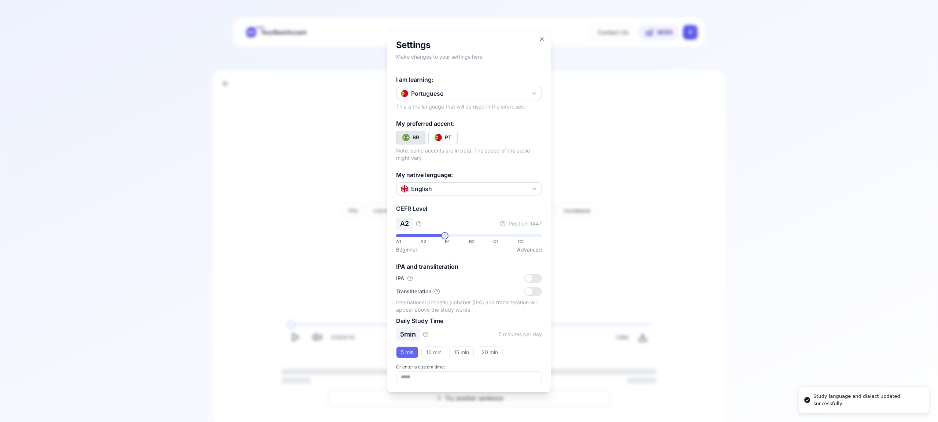
click at [448, 138] on div "PT" at bounding box center [448, 137] width 7 height 7
click at [541, 39] on icon "button" at bounding box center [542, 39] width 6 height 6
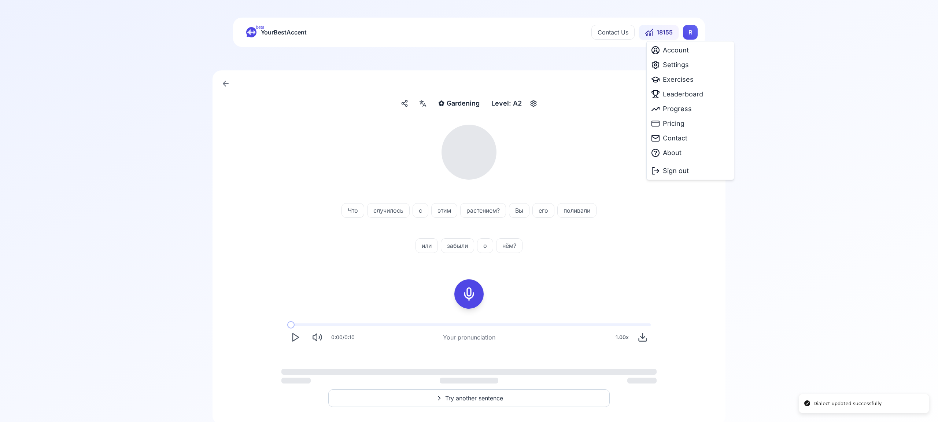
click at [691, 35] on html "Dialect updated successfully Study language and dialect updated successfully be…" at bounding box center [469, 211] width 938 height 422
click at [684, 80] on span "Exercises" at bounding box center [678, 79] width 31 height 10
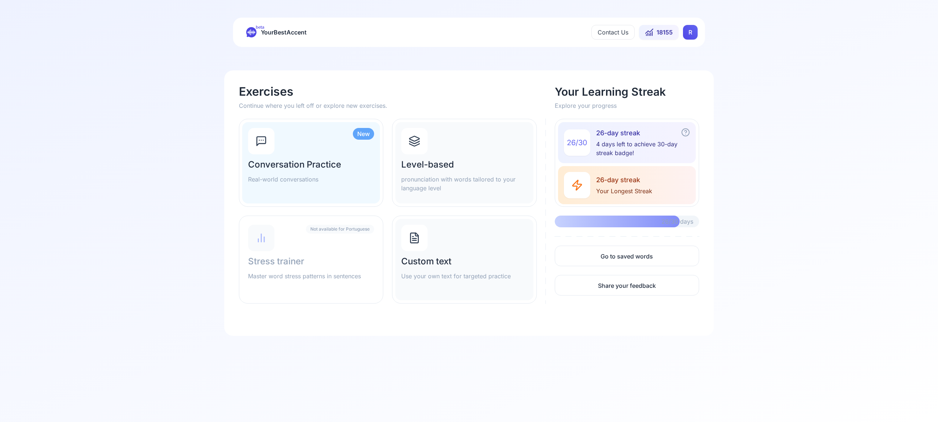
click at [415, 142] on icon at bounding box center [414, 141] width 12 height 12
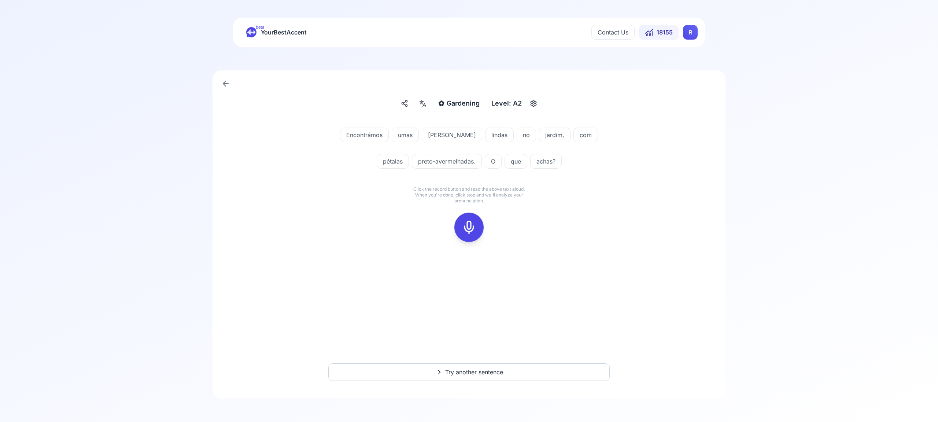
click at [468, 223] on icon at bounding box center [468, 227] width 15 height 15
click at [466, 227] on icon at bounding box center [468, 227] width 15 height 15
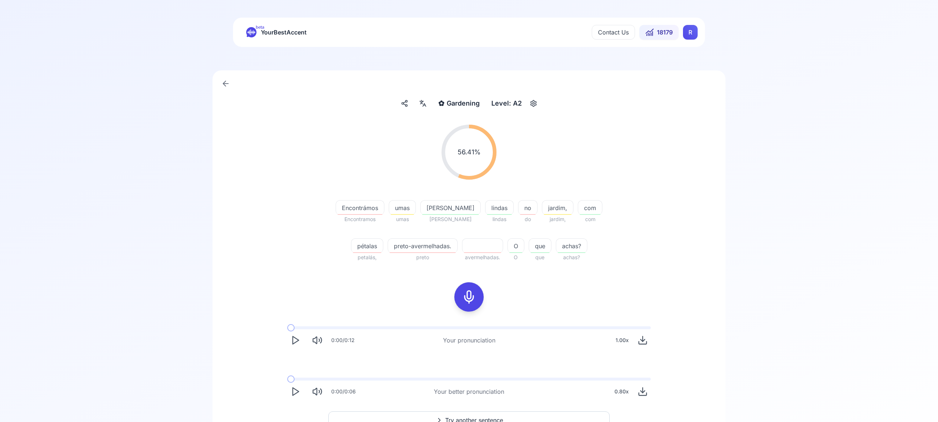
click at [295, 389] on icon "Play" at bounding box center [295, 391] width 10 height 10
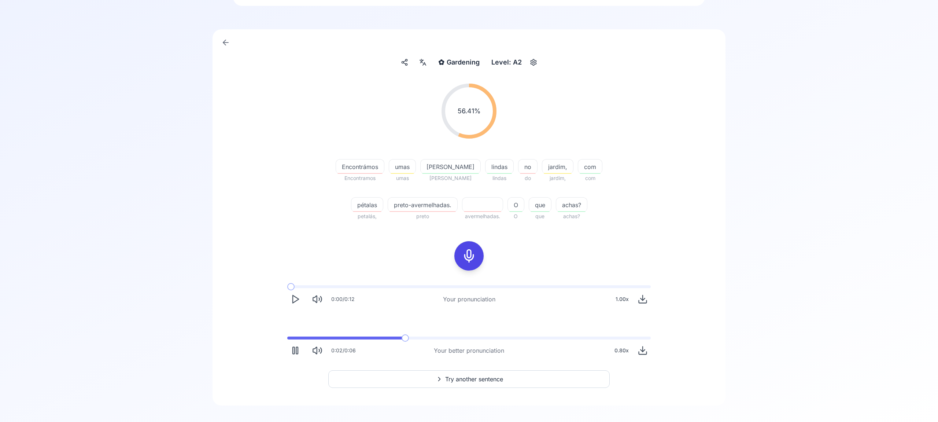
scroll to position [48, 0]
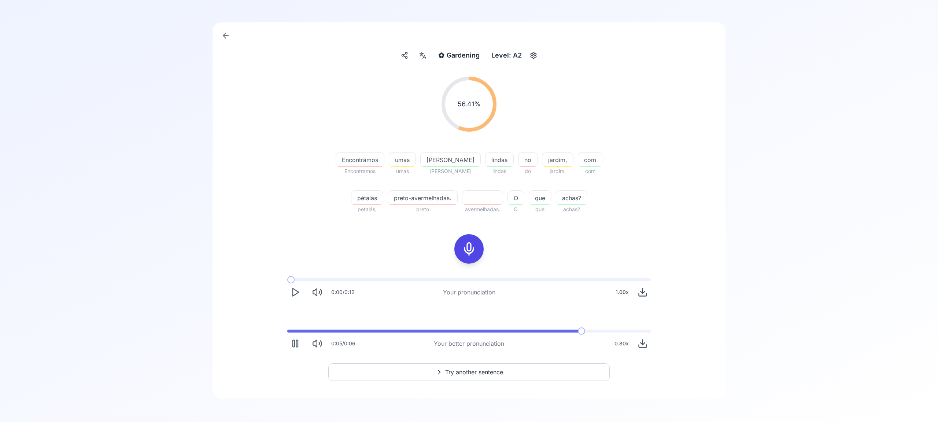
click at [494, 370] on span "Try another sentence" at bounding box center [474, 371] width 58 height 9
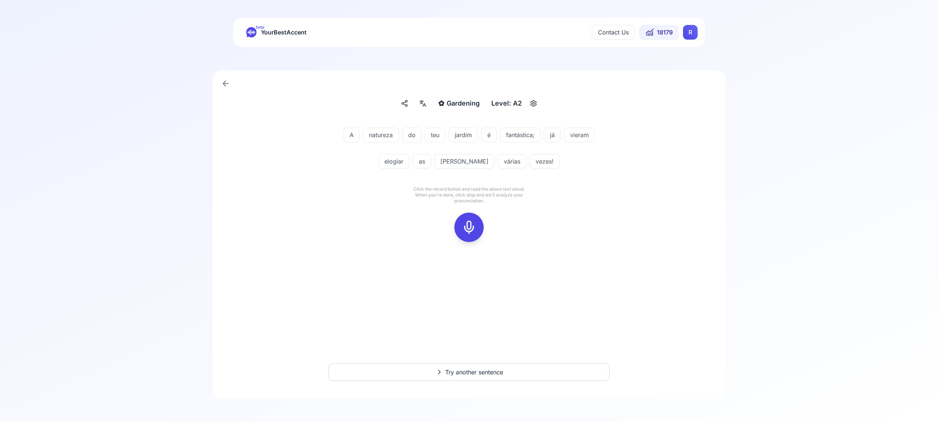
click at [474, 225] on rect at bounding box center [468, 227] width 11 height 11
click at [464, 229] on rect at bounding box center [468, 227] width 11 height 11
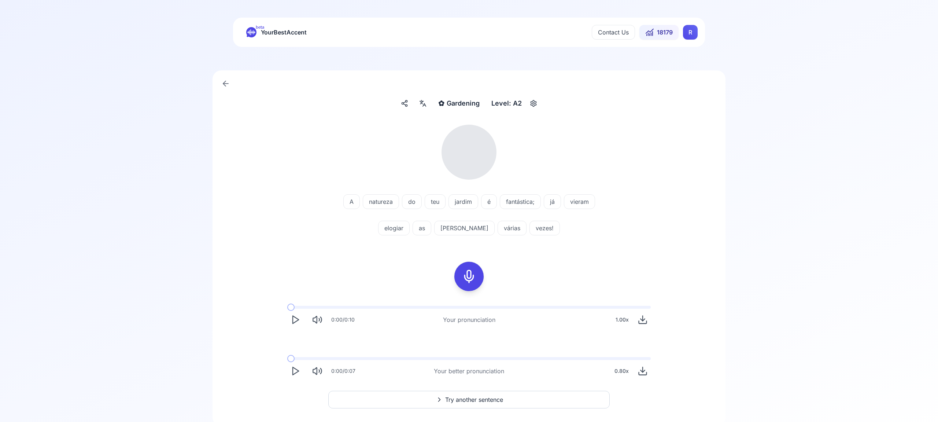
click at [423, 101] on icon at bounding box center [422, 103] width 9 height 7
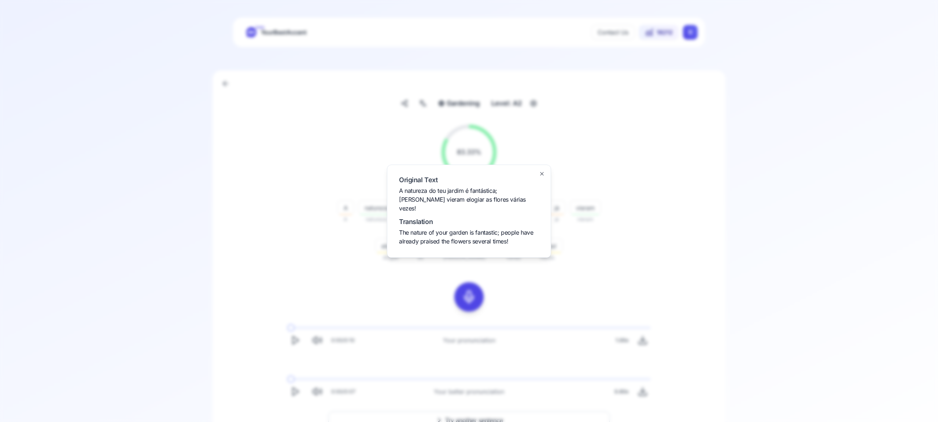
click at [539, 177] on icon "button" at bounding box center [542, 174] width 6 height 6
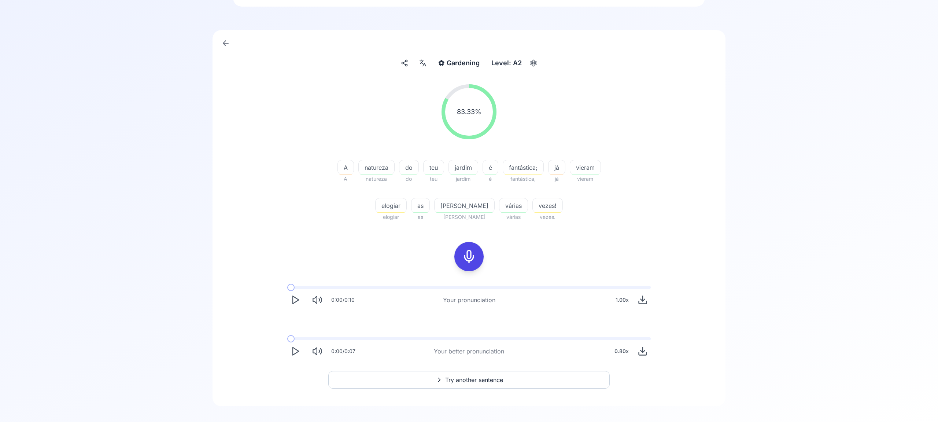
scroll to position [44, 0]
click at [479, 376] on span "Try another sentence" at bounding box center [474, 375] width 58 height 9
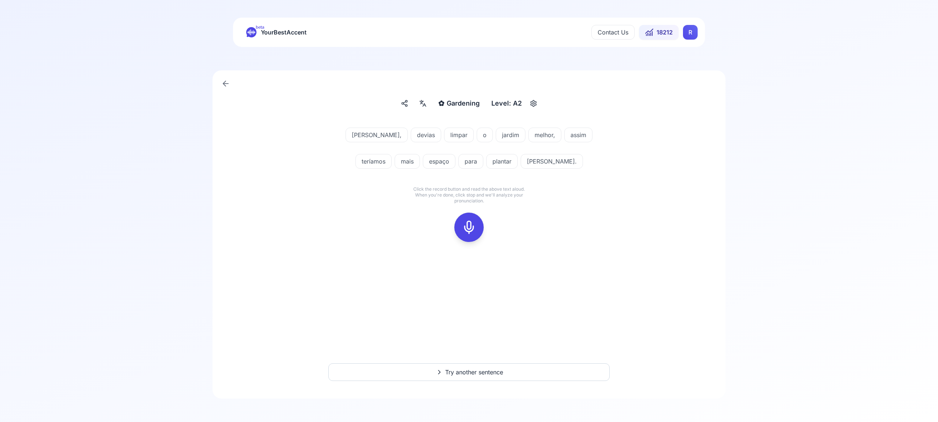
click at [468, 227] on icon at bounding box center [468, 227] width 15 height 15
click at [471, 229] on icon at bounding box center [468, 227] width 15 height 15
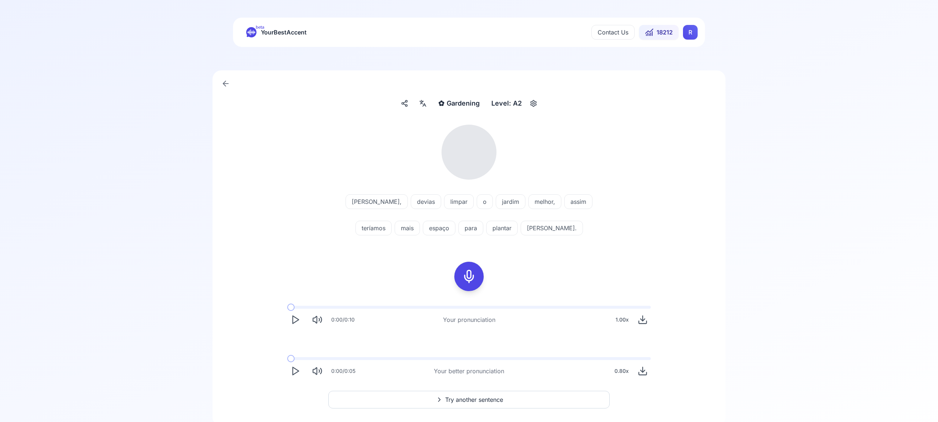
scroll to position [27, 0]
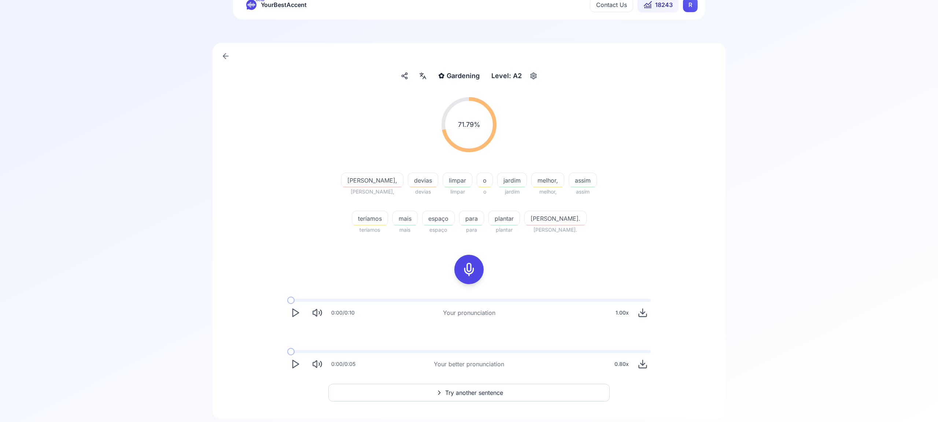
click at [482, 391] on span "Try another sentence" at bounding box center [474, 392] width 58 height 9
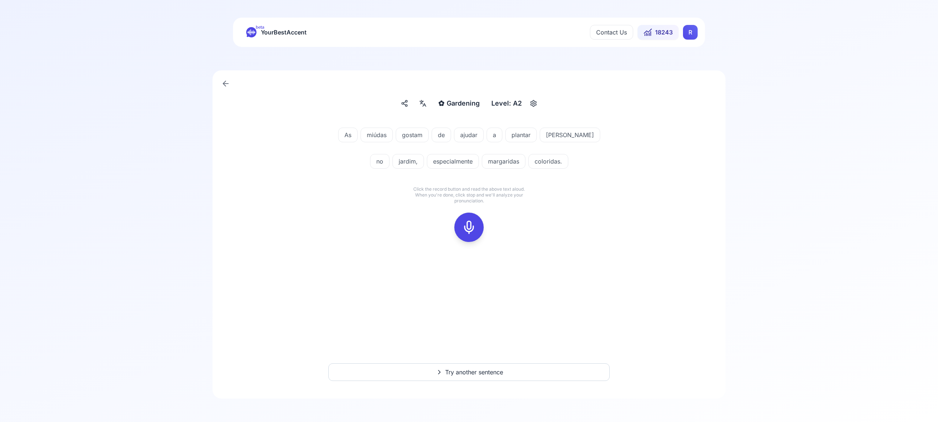
click at [468, 227] on icon at bounding box center [468, 227] width 15 height 15
click at [470, 226] on icon at bounding box center [468, 227] width 15 height 15
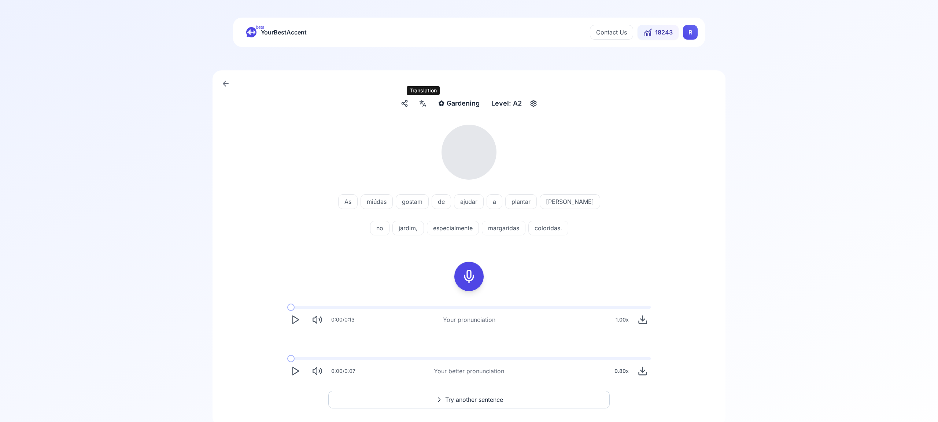
click at [418, 103] on div at bounding box center [422, 103] width 13 height 12
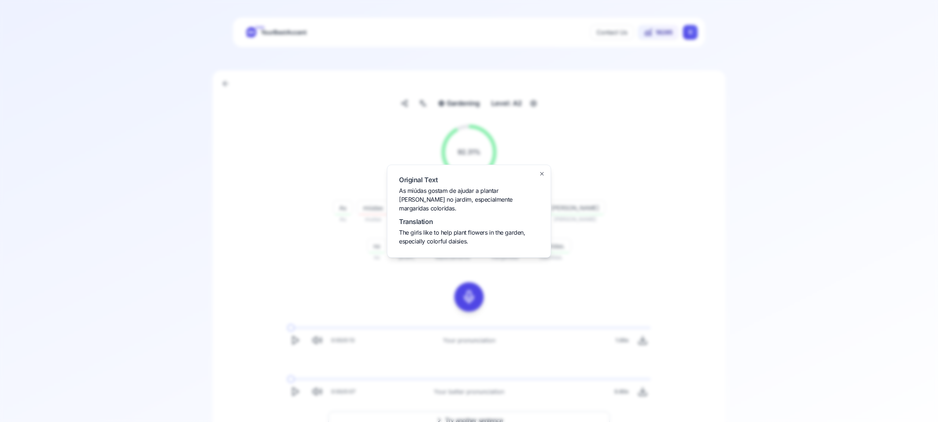
click at [541, 177] on icon "button" at bounding box center [542, 174] width 6 height 6
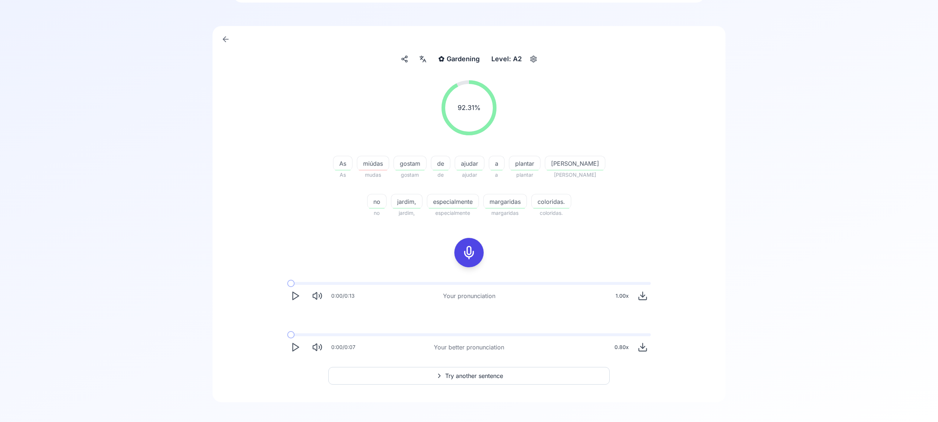
scroll to position [48, 0]
click at [483, 374] on span "Try another sentence" at bounding box center [474, 371] width 58 height 9
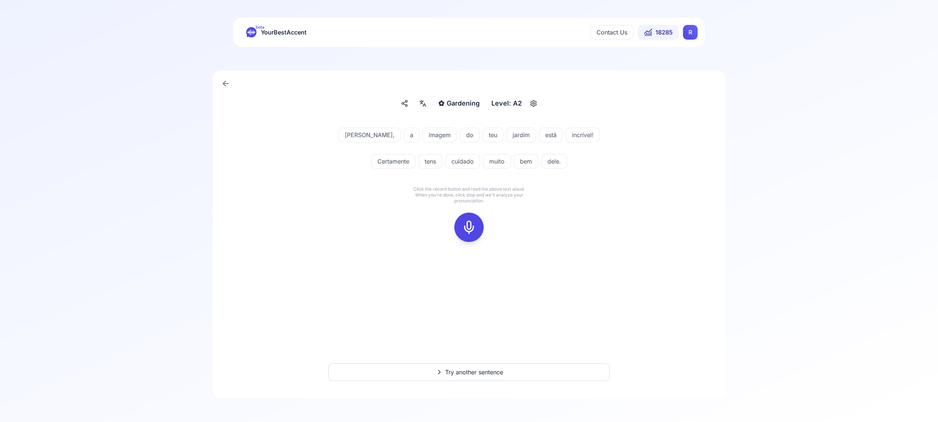
click at [474, 227] on rect at bounding box center [468, 227] width 11 height 11
click at [467, 234] on div at bounding box center [469, 226] width 18 height 29
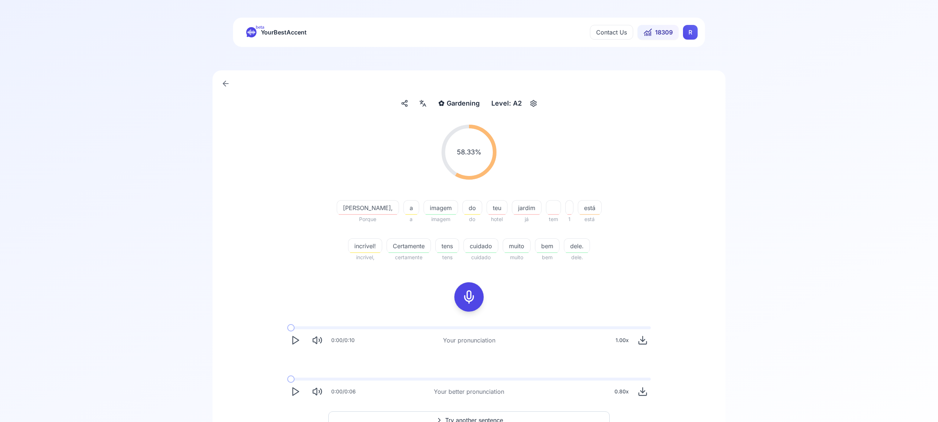
click at [691, 34] on html "beta YourBestAccent Contact Us 18309 R ✿ Gardening Gardening Level: A2 58.33 % …" at bounding box center [469, 211] width 938 height 422
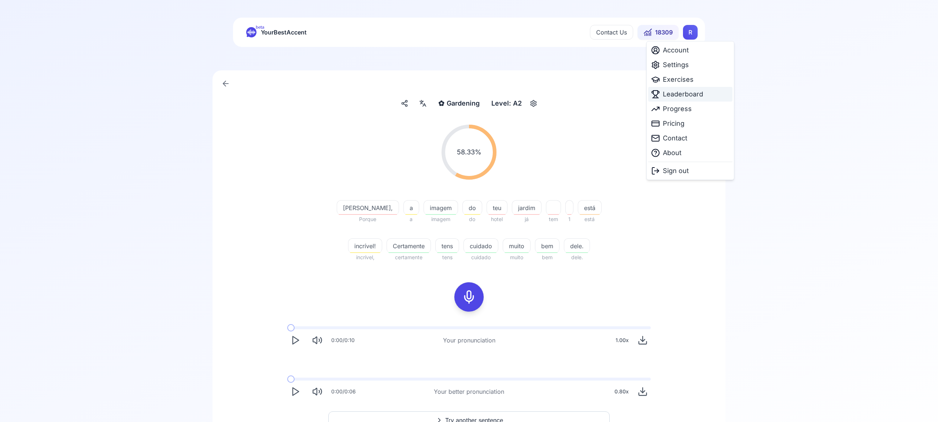
click at [682, 96] on span "Leaderboard" at bounding box center [683, 94] width 40 height 10
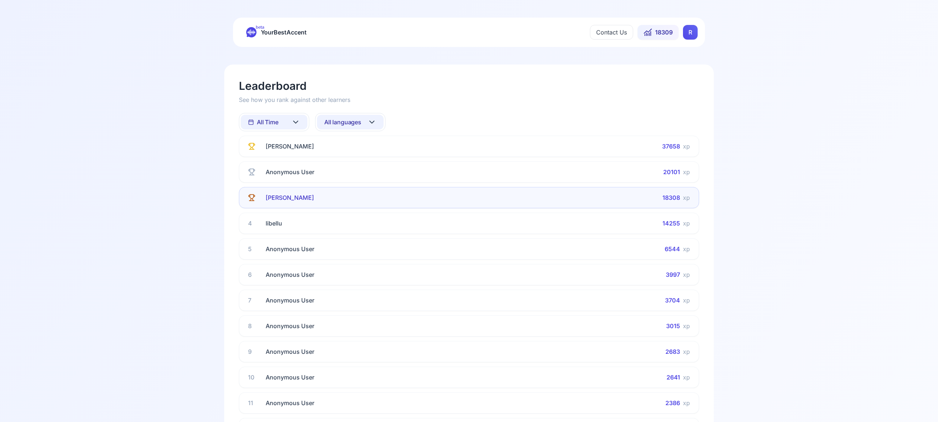
click at [373, 124] on icon at bounding box center [371, 122] width 9 height 9
click at [365, 196] on div "French" at bounding box center [350, 194] width 67 height 13
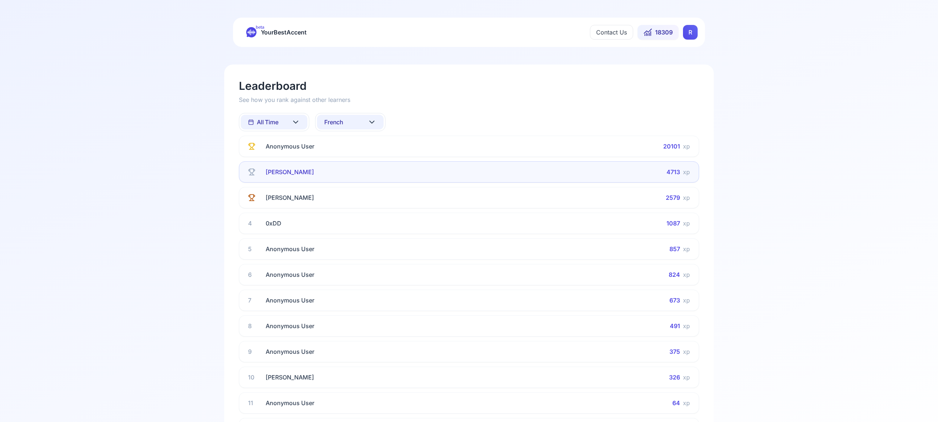
click at [373, 121] on icon at bounding box center [371, 122] width 9 height 9
click at [361, 178] on div "Russian" at bounding box center [350, 179] width 67 height 13
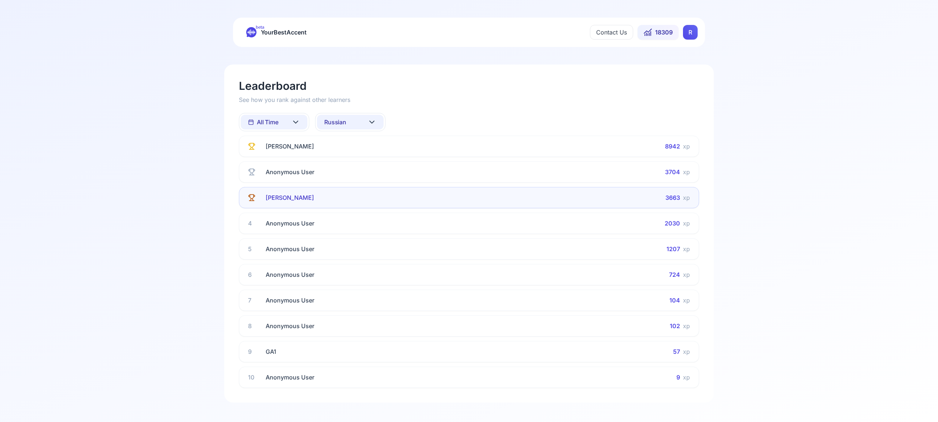
click at [374, 123] on icon at bounding box center [371, 122] width 9 height 9
click at [360, 181] on div "Spanish" at bounding box center [350, 180] width 67 height 13
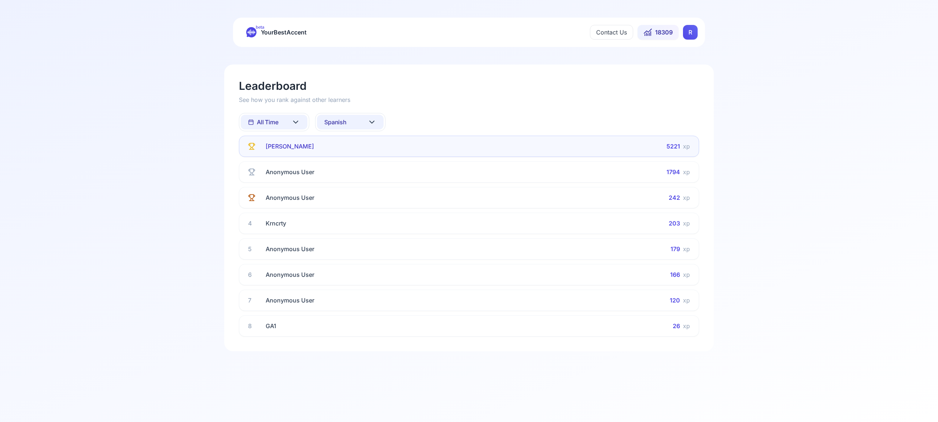
click at [373, 123] on icon at bounding box center [371, 122] width 9 height 9
click at [358, 195] on div "French" at bounding box center [350, 194] width 67 height 13
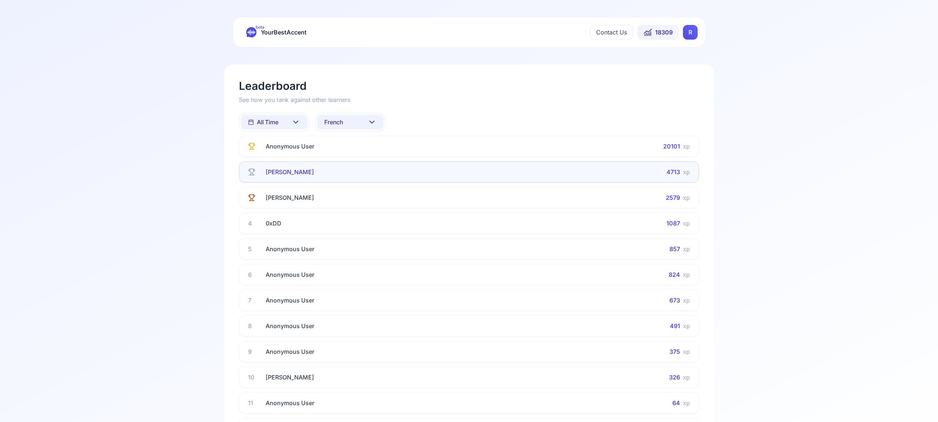
click at [371, 122] on icon at bounding box center [371, 122] width 9 height 9
click at [360, 193] on div "Italian" at bounding box center [350, 194] width 67 height 13
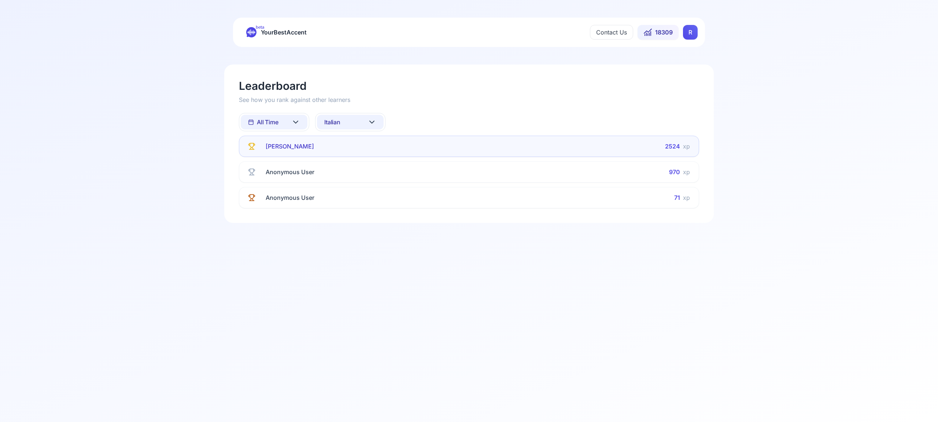
click at [297, 122] on icon at bounding box center [295, 122] width 9 height 9
click at [296, 156] on div "This Week" at bounding box center [274, 154] width 67 height 13
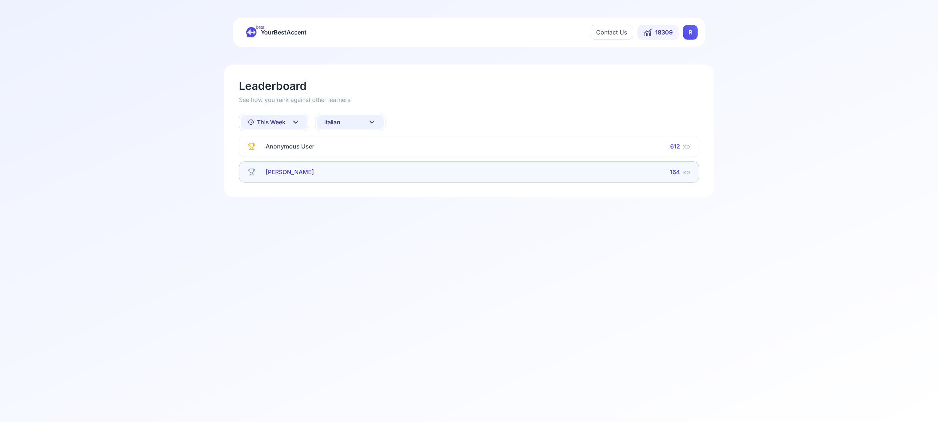
click at [299, 122] on icon at bounding box center [295, 122] width 9 height 9
click at [297, 143] on icon "Suggestions" at bounding box center [300, 141] width 6 height 6
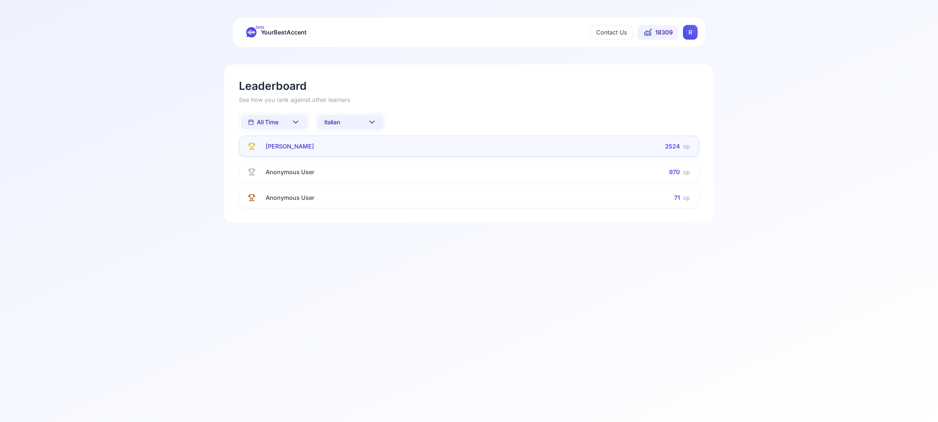
click at [373, 123] on icon at bounding box center [371, 122] width 9 height 9
click at [365, 215] on div "Portuguese" at bounding box center [350, 216] width 67 height 13
click at [372, 121] on icon at bounding box center [371, 122] width 9 height 9
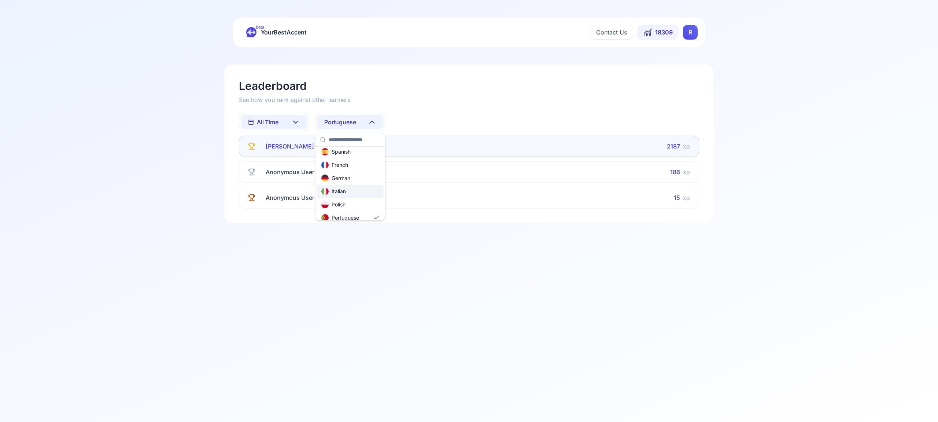
click at [363, 192] on div "Italian" at bounding box center [350, 191] width 67 height 13
click at [373, 122] on icon at bounding box center [372, 122] width 4 height 2
click at [364, 155] on div "All languages" at bounding box center [350, 154] width 67 height 13
